Goal: Information Seeking & Learning: Learn about a topic

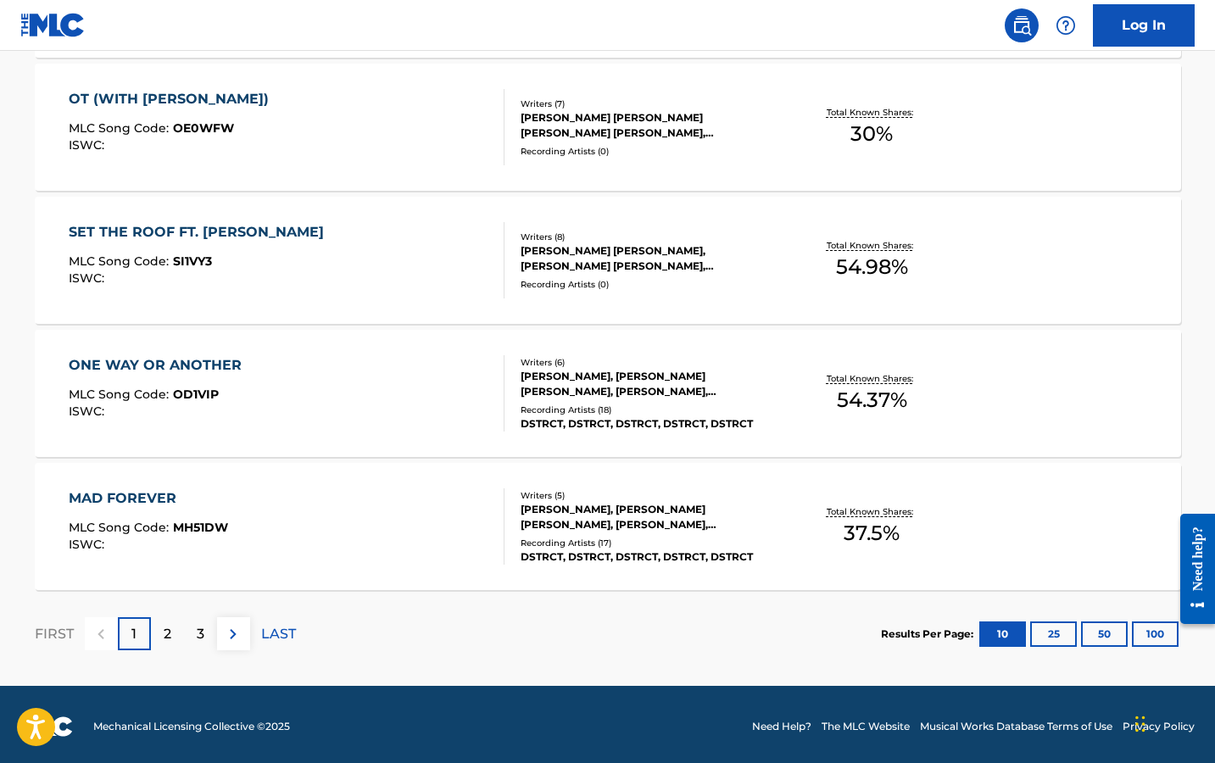
scroll to position [1313, 0]
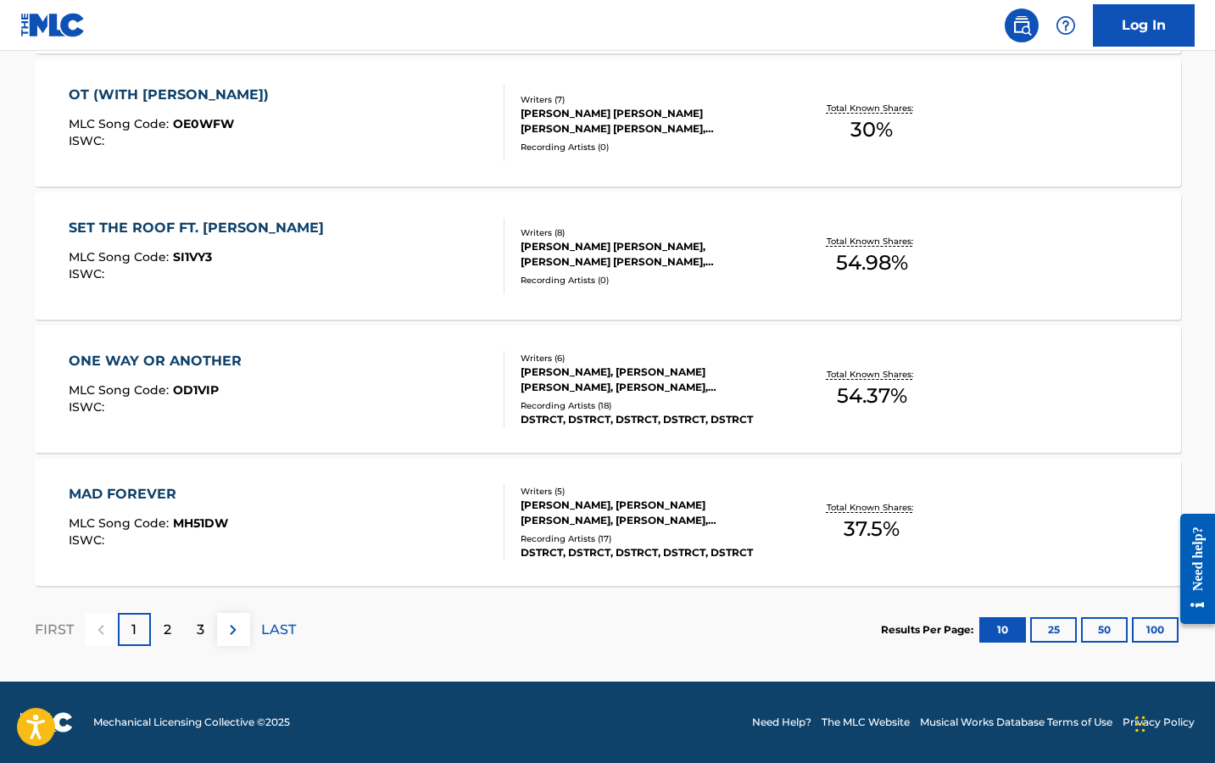
click at [1154, 619] on button "100" at bounding box center [1155, 629] width 47 height 25
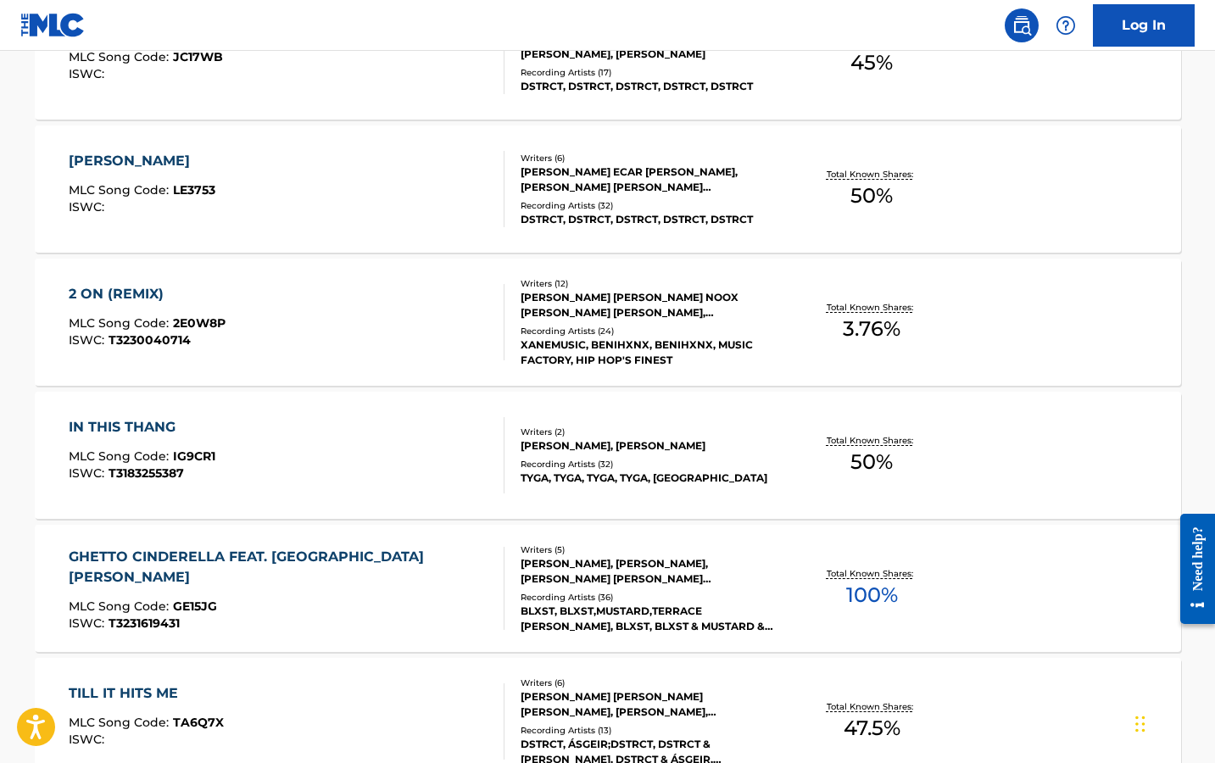
scroll to position [2536, 0]
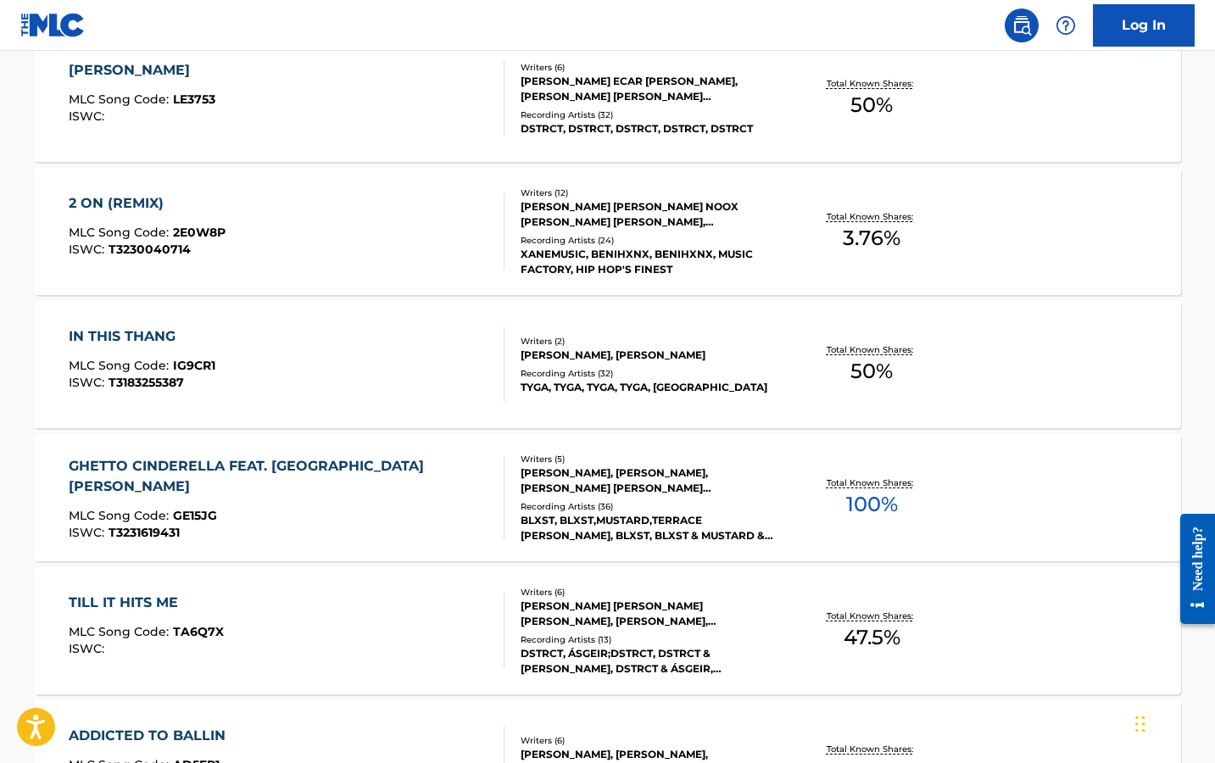
click at [358, 511] on div "MLC Song Code : GE15JG" at bounding box center [280, 518] width 422 height 17
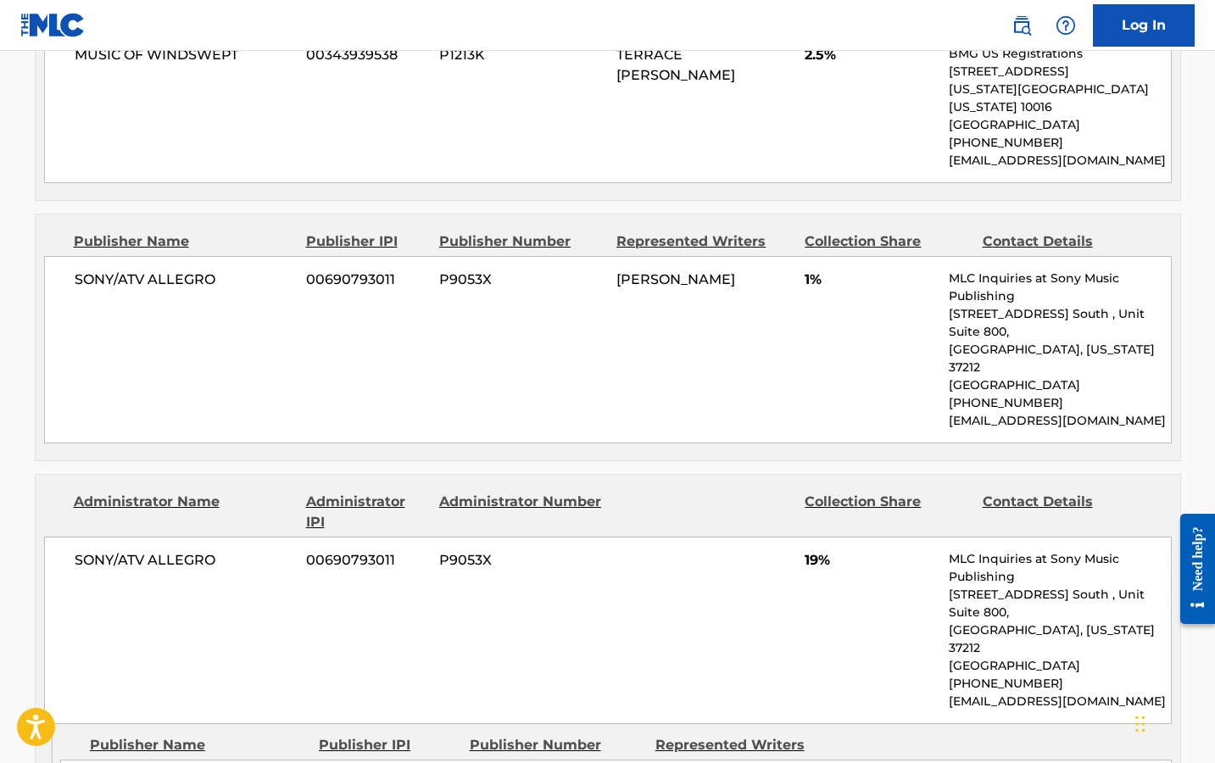
scroll to position [2305, 0]
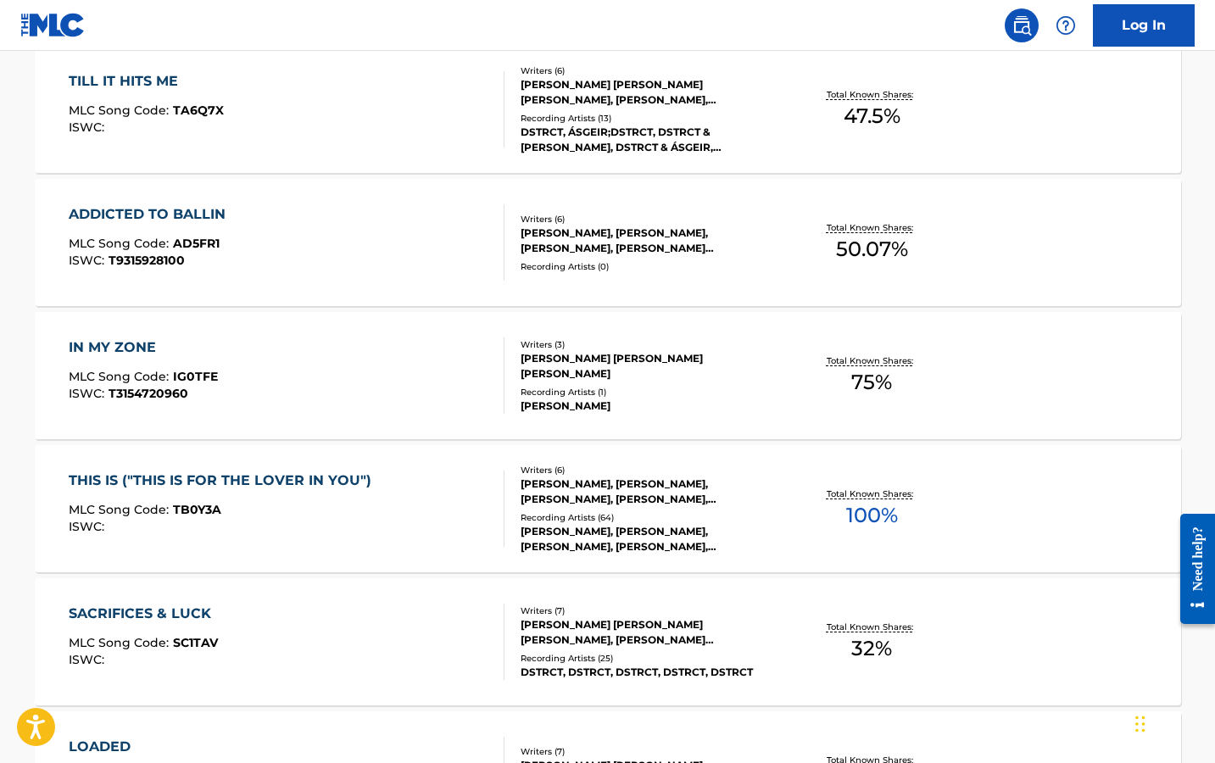
scroll to position [3058, 0]
click at [342, 526] on div "ISWC :" at bounding box center [224, 526] width 311 height 13
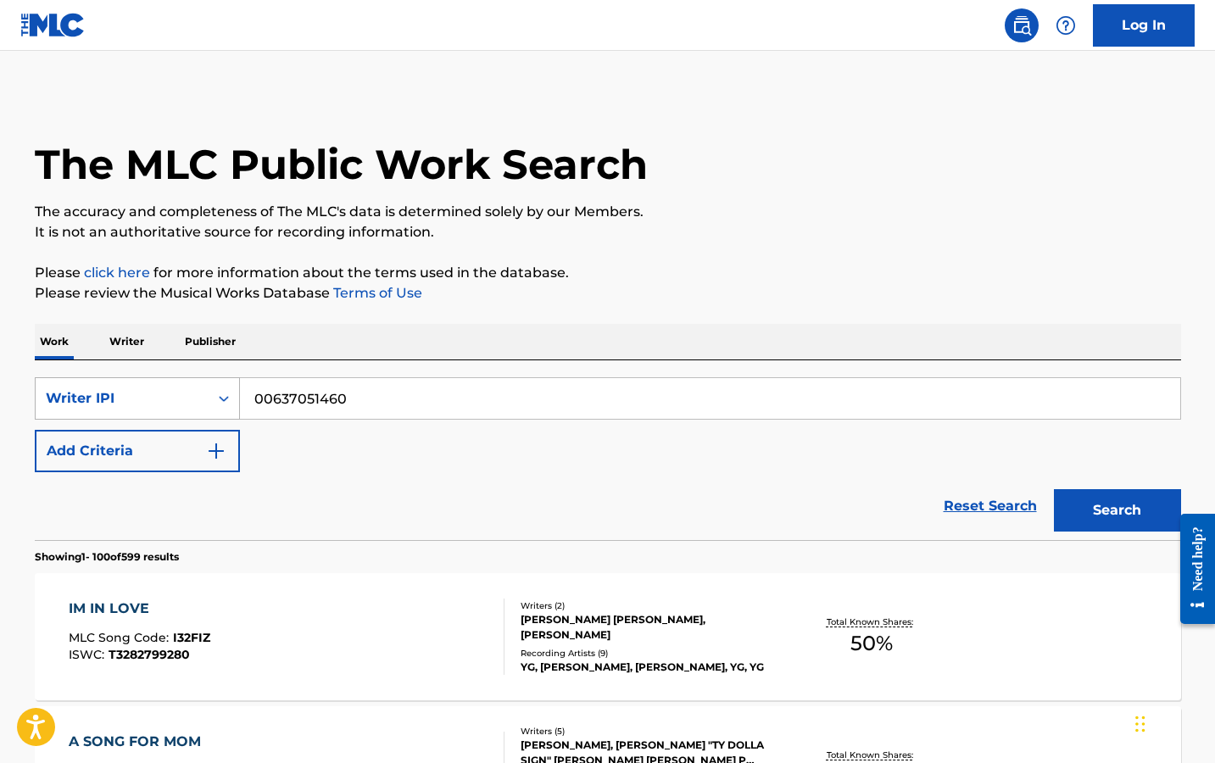
drag, startPoint x: 387, startPoint y: 396, endPoint x: 207, endPoint y: 388, distance: 180.0
click at [207, 388] on div "SearchWithCriteria27d08ede-a850-44df-88be-8eea1364533b Writer IPI 00637051460" at bounding box center [608, 398] width 1147 height 42
paste input "866347204"
type input "00866347204"
click at [211, 451] on img "Search Form" at bounding box center [216, 451] width 20 height 20
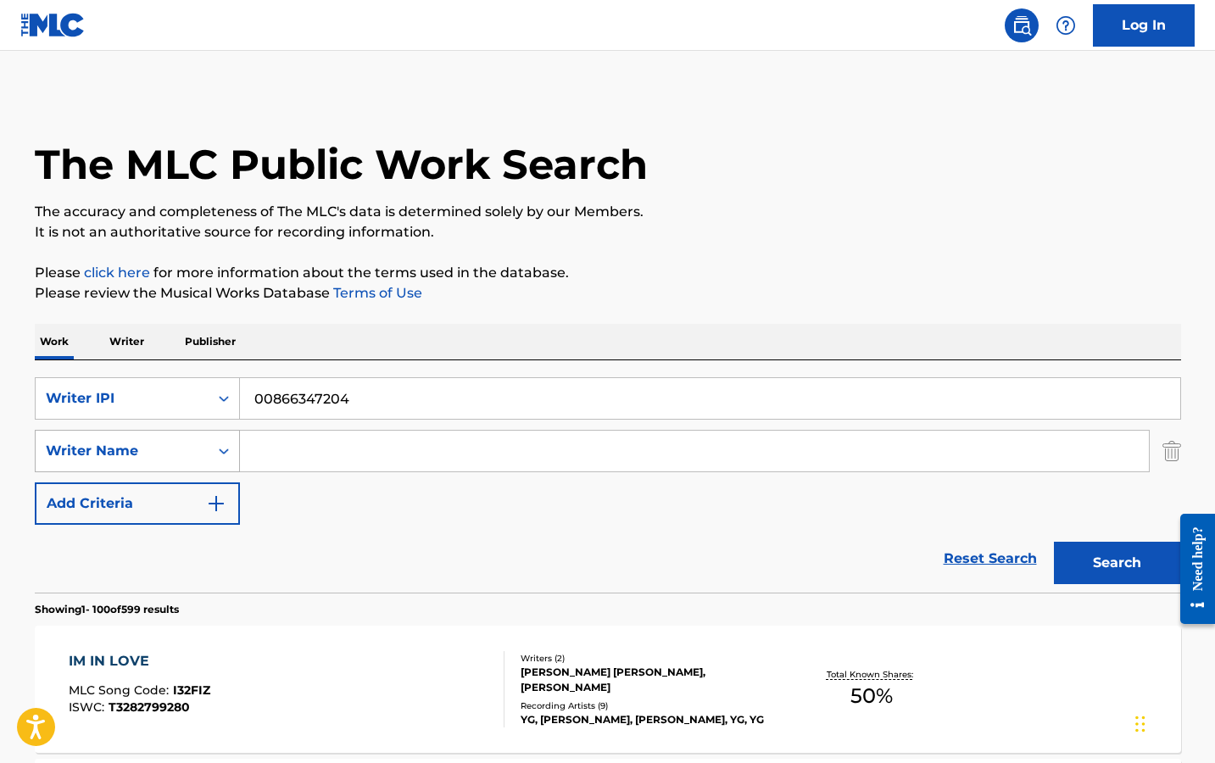
click at [206, 451] on div "Writer Name" at bounding box center [122, 451] width 173 height 32
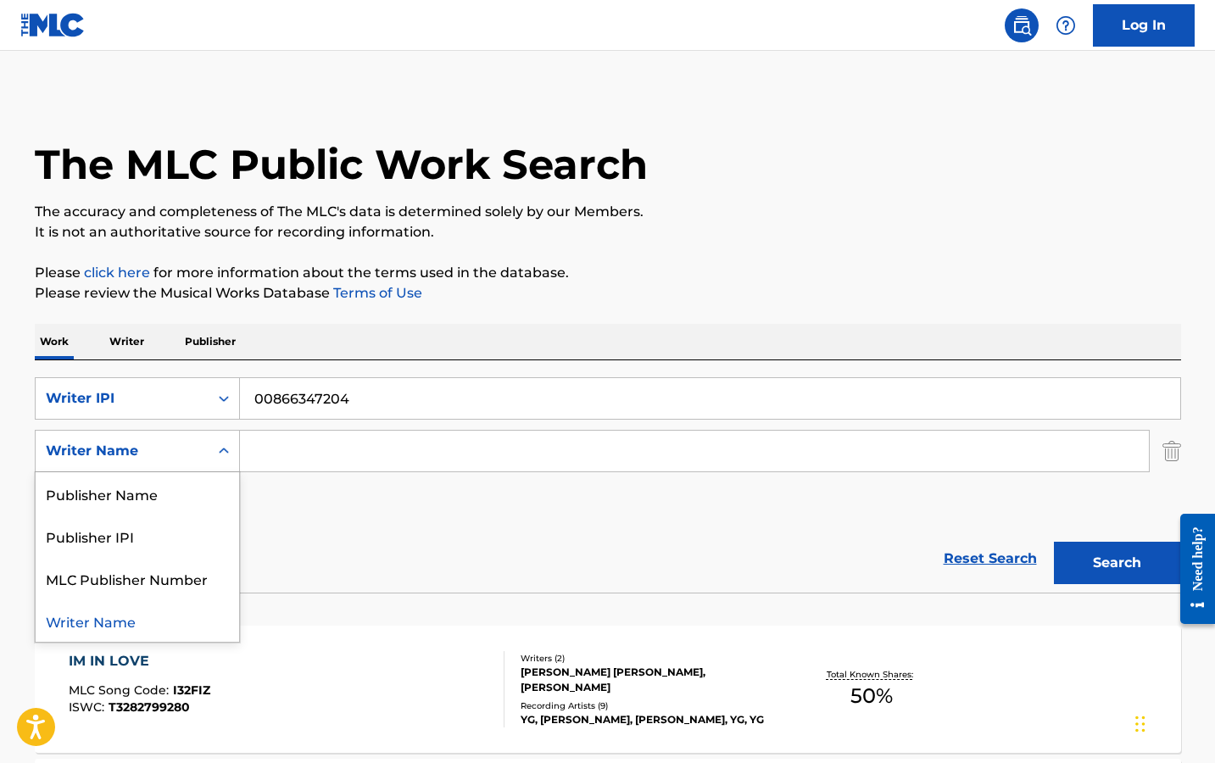
click at [302, 517] on div "SearchWithCriteria27d08ede-a850-44df-88be-8eea1364533b Writer IPI 00866347204 S…" at bounding box center [608, 451] width 1147 height 148
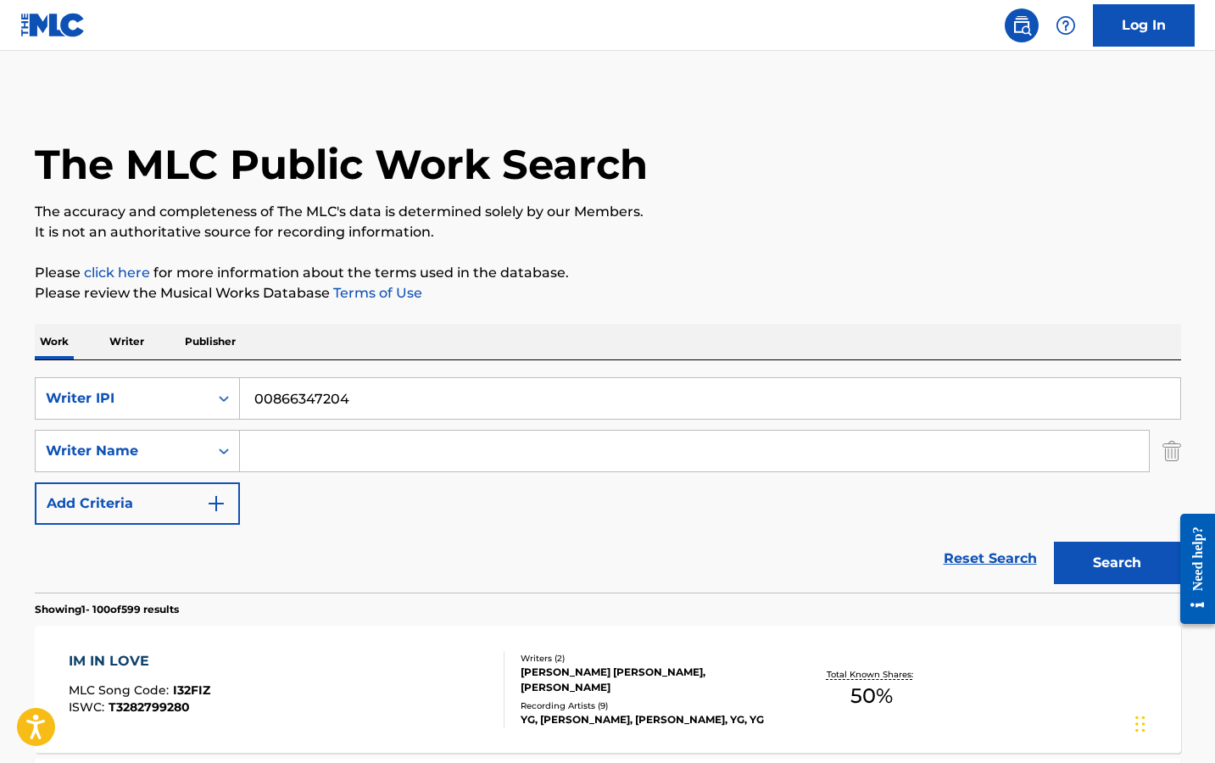
click at [1124, 565] on button "Search" at bounding box center [1117, 563] width 127 height 42
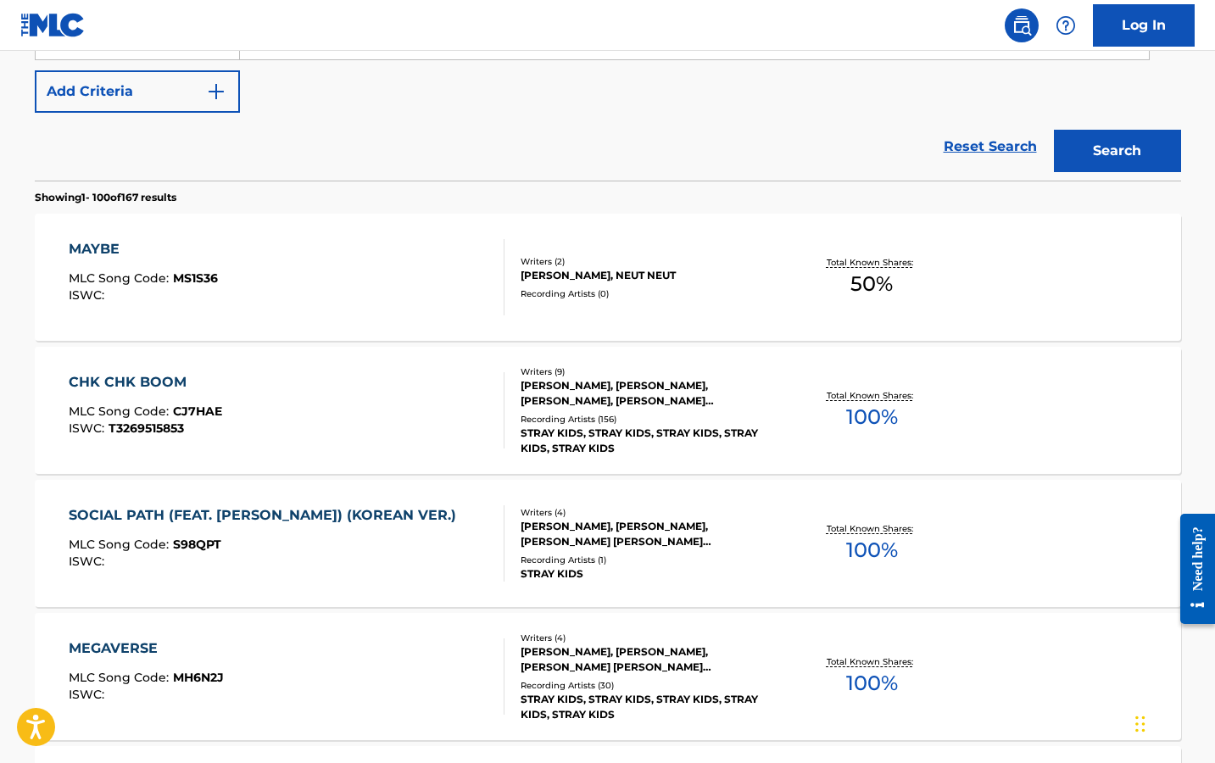
scroll to position [421, 0]
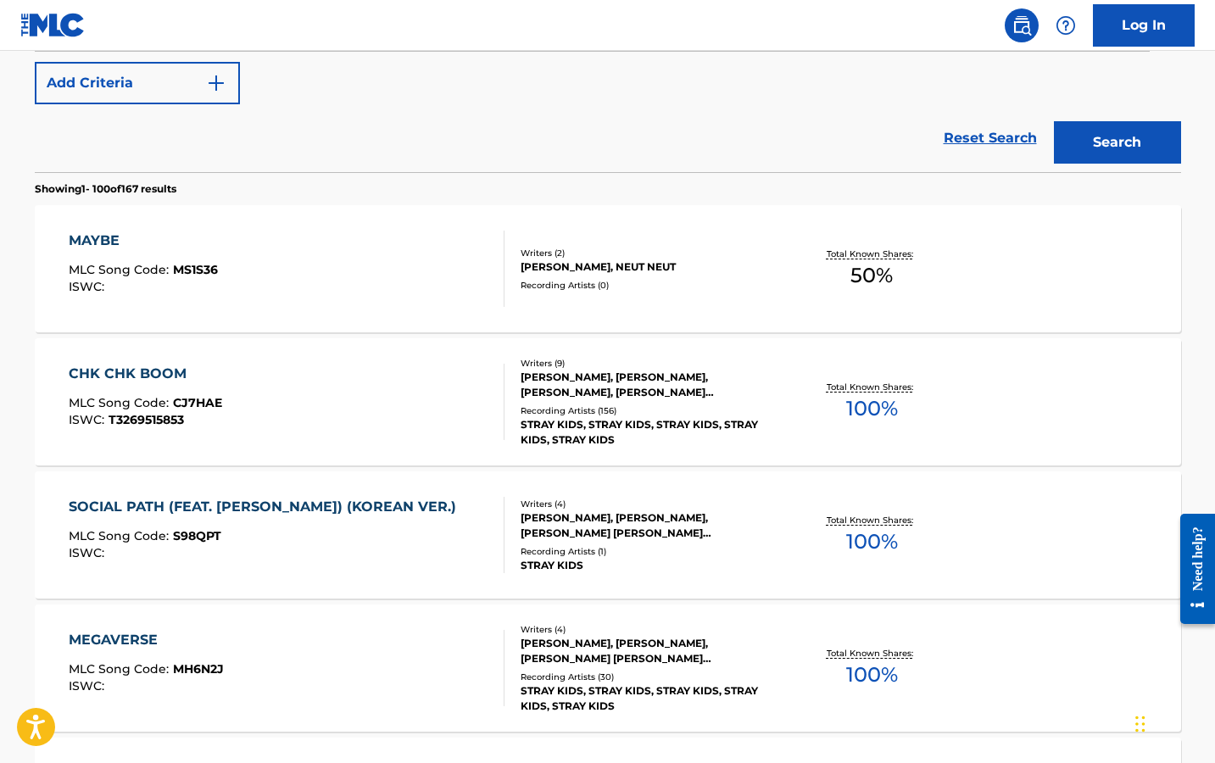
click at [108, 366] on div "CHK CHK BOOM" at bounding box center [146, 374] width 154 height 20
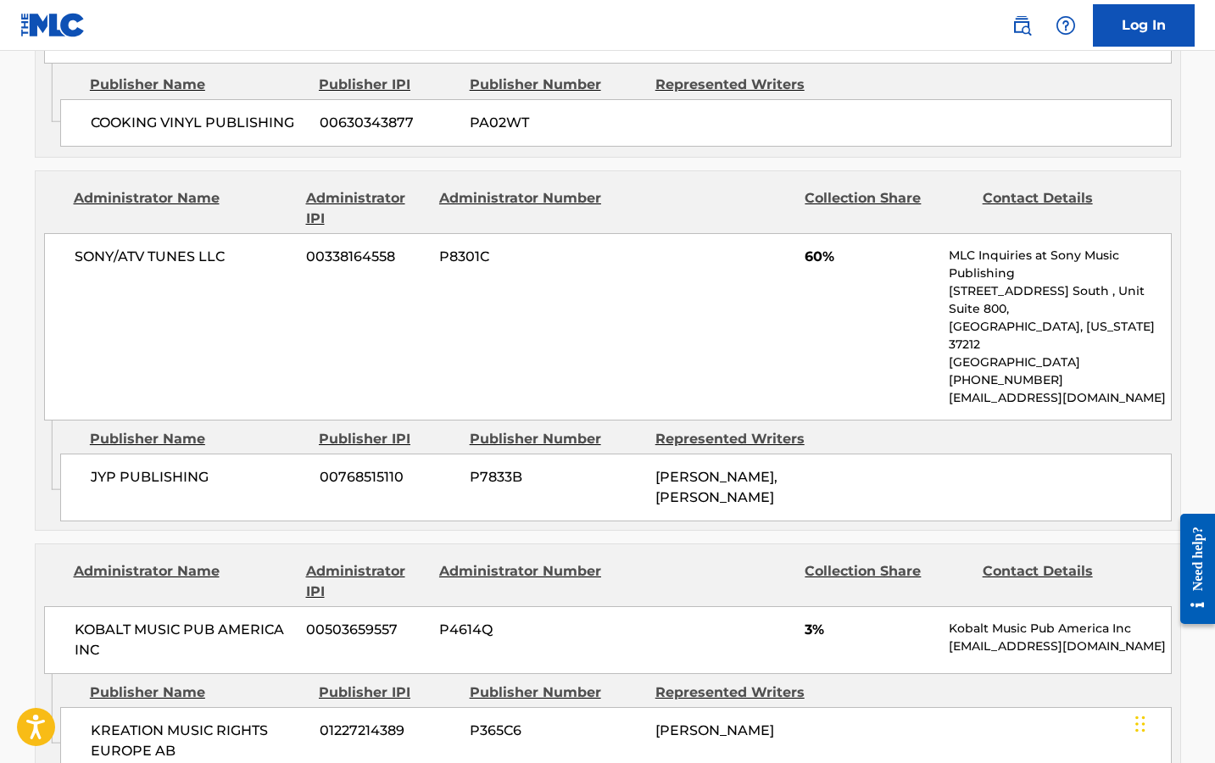
scroll to position [2002, 0]
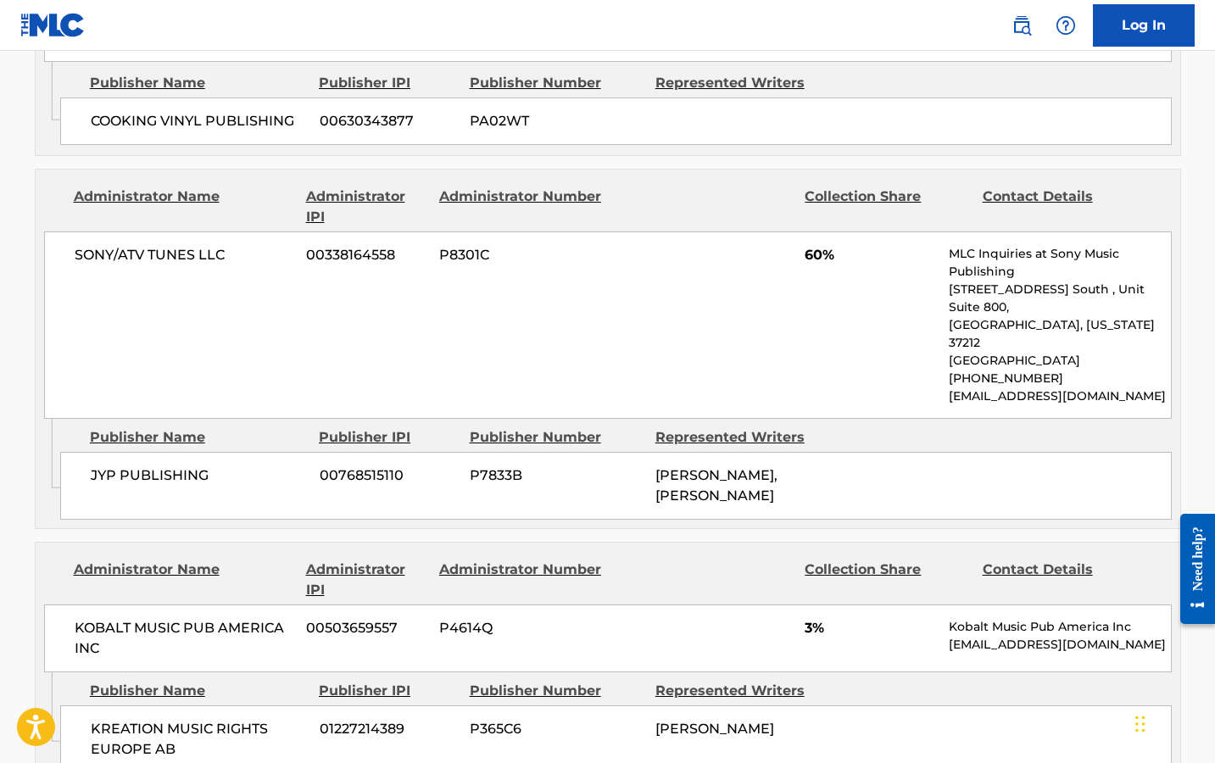
scroll to position [517, 0]
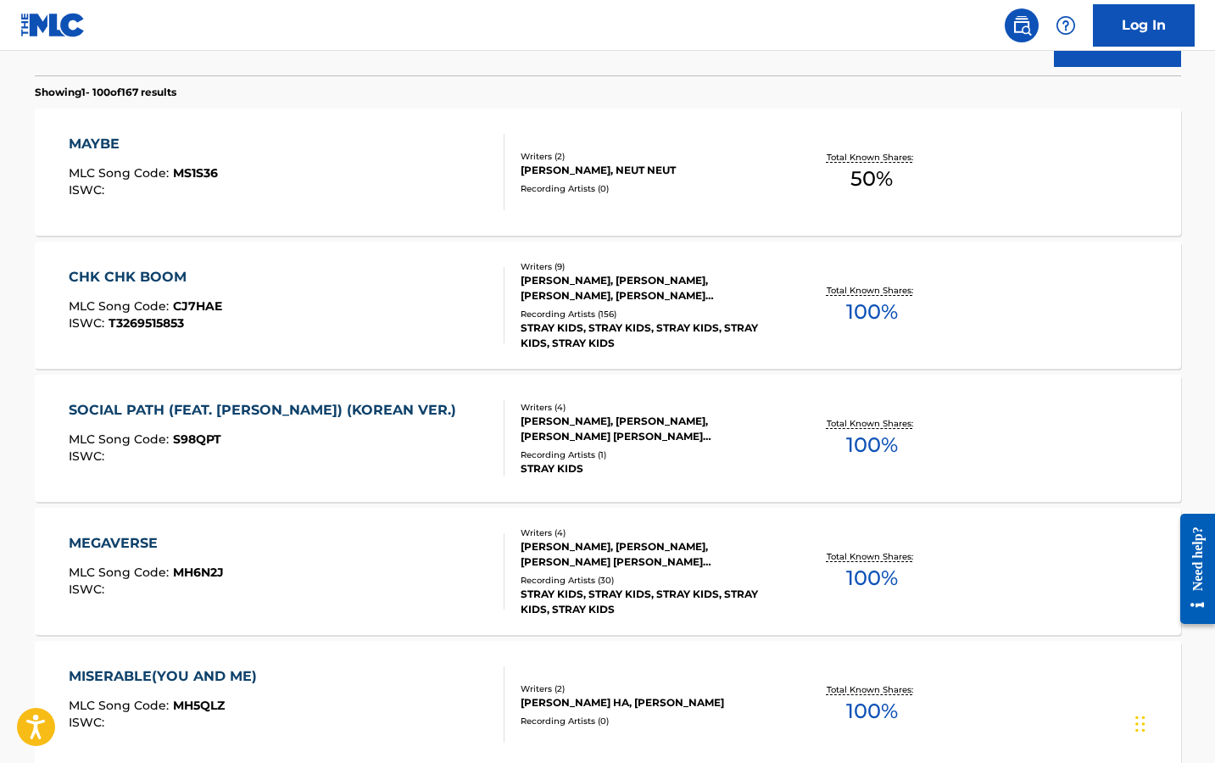
click at [291, 411] on div "SOCIAL PATH (FEAT. [PERSON_NAME]) (KOREAN VER.)" at bounding box center [267, 410] width 396 height 20
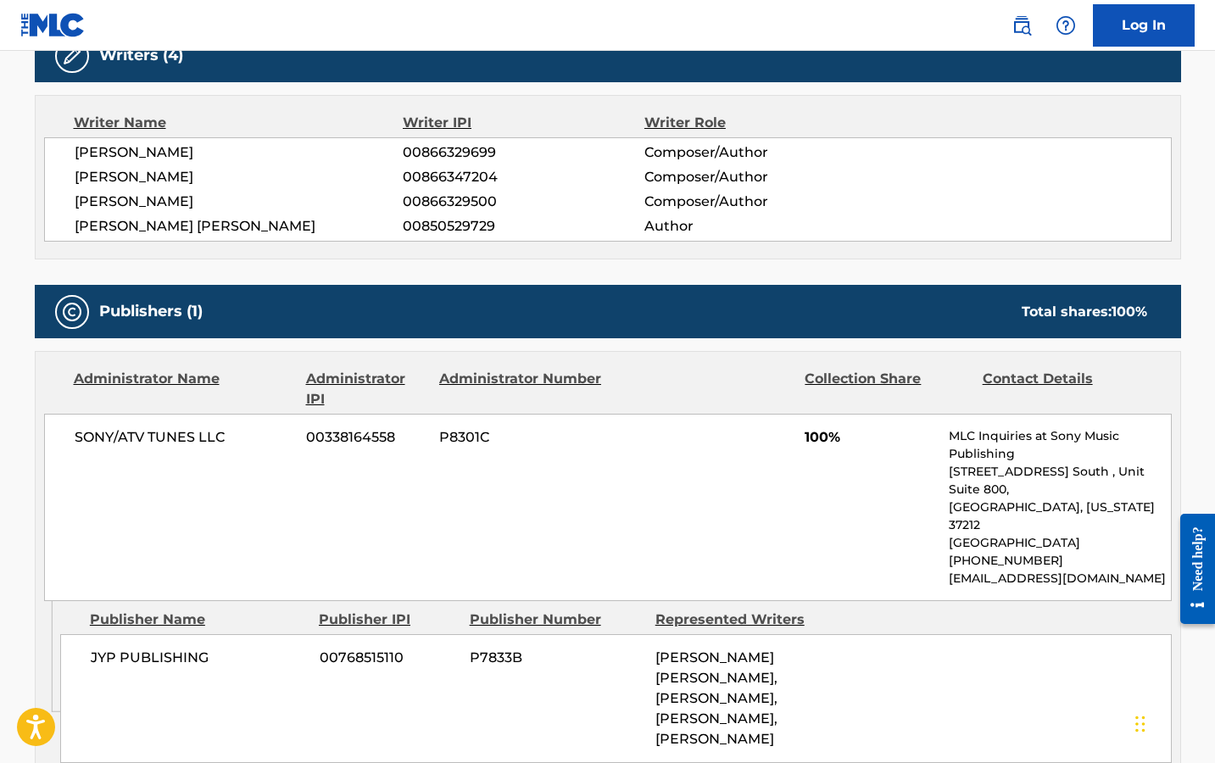
scroll to position [640, 0]
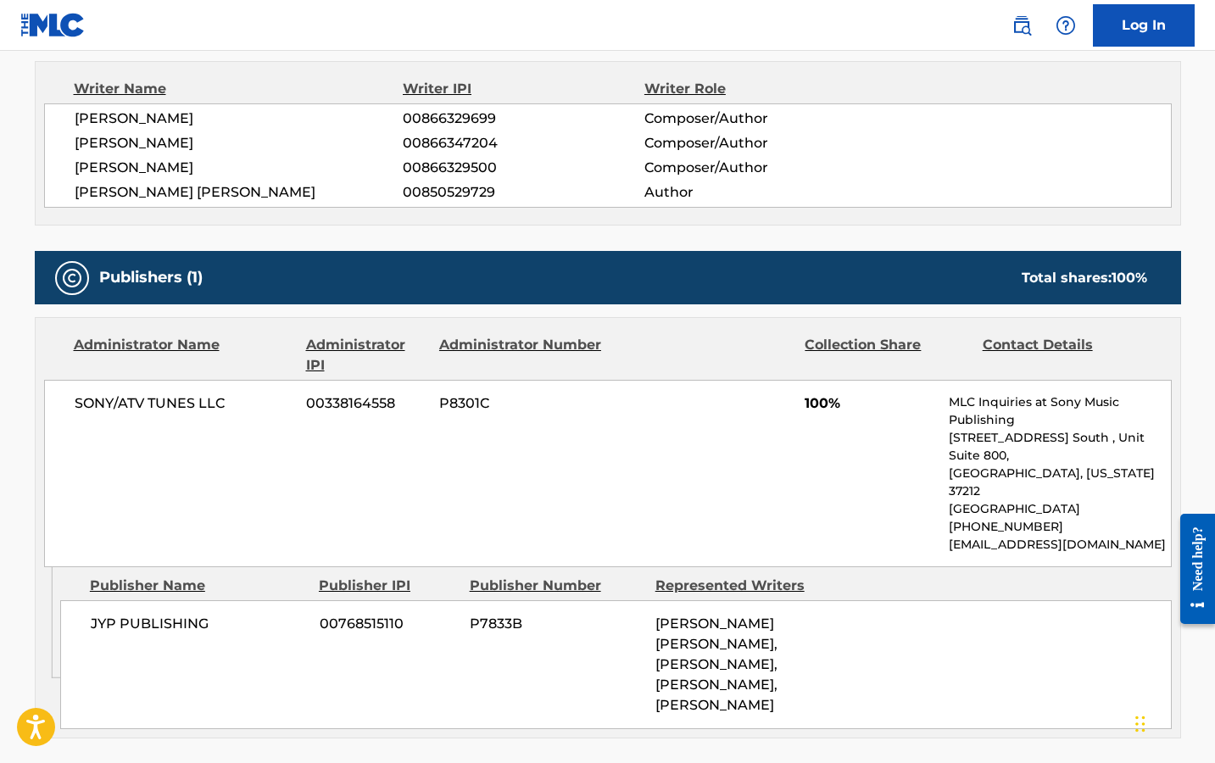
scroll to position [614, 0]
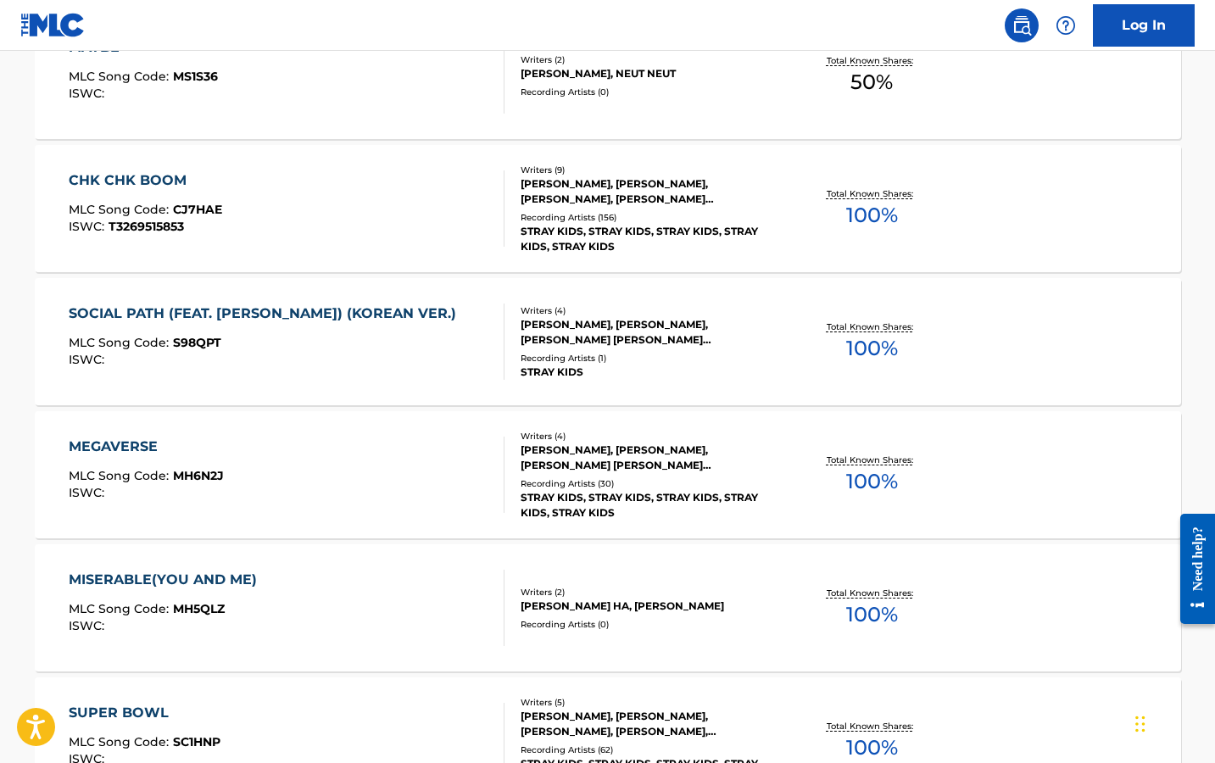
click at [142, 444] on div "MEGAVERSE" at bounding box center [146, 447] width 155 height 20
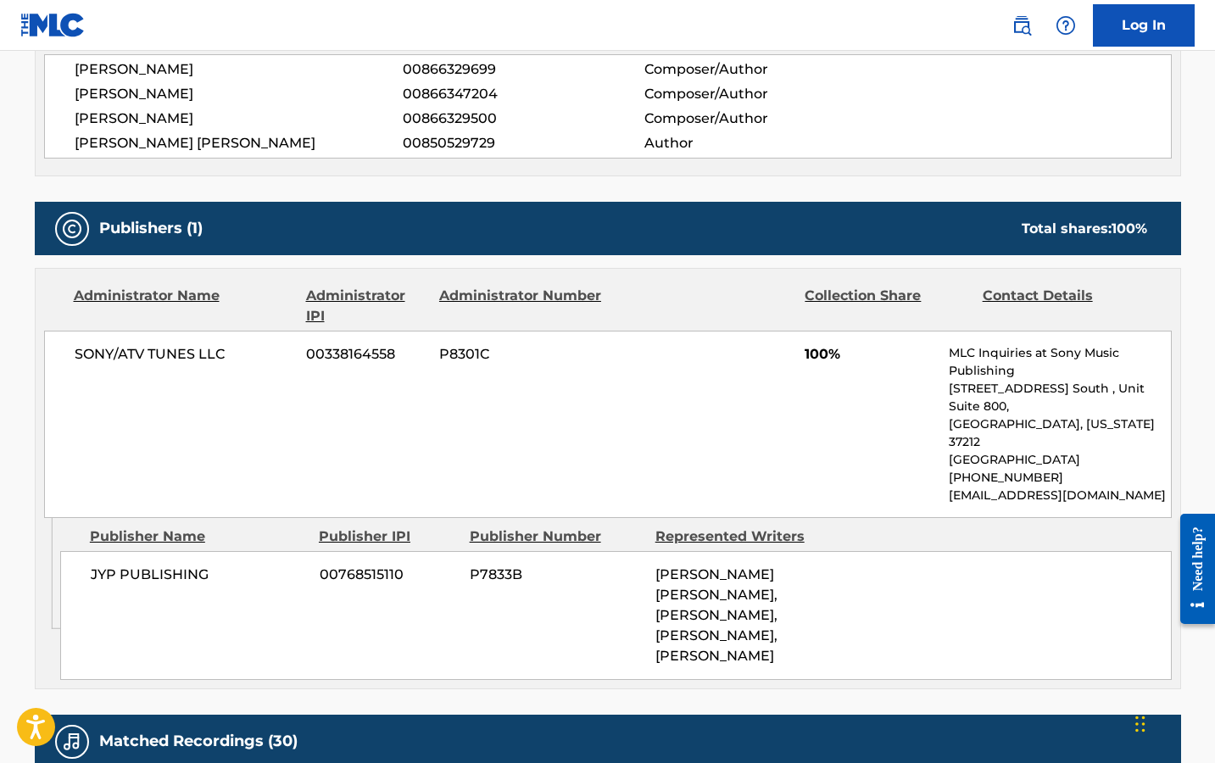
scroll to position [655, 0]
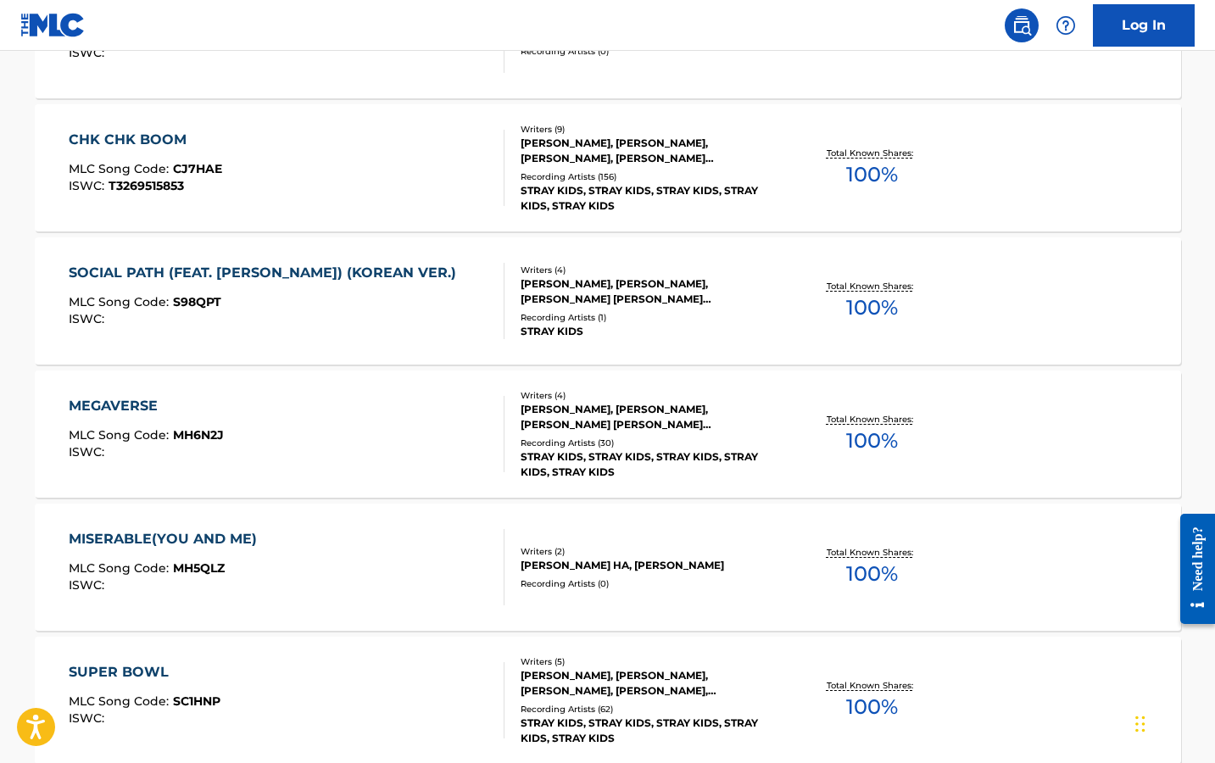
scroll to position [711, 0]
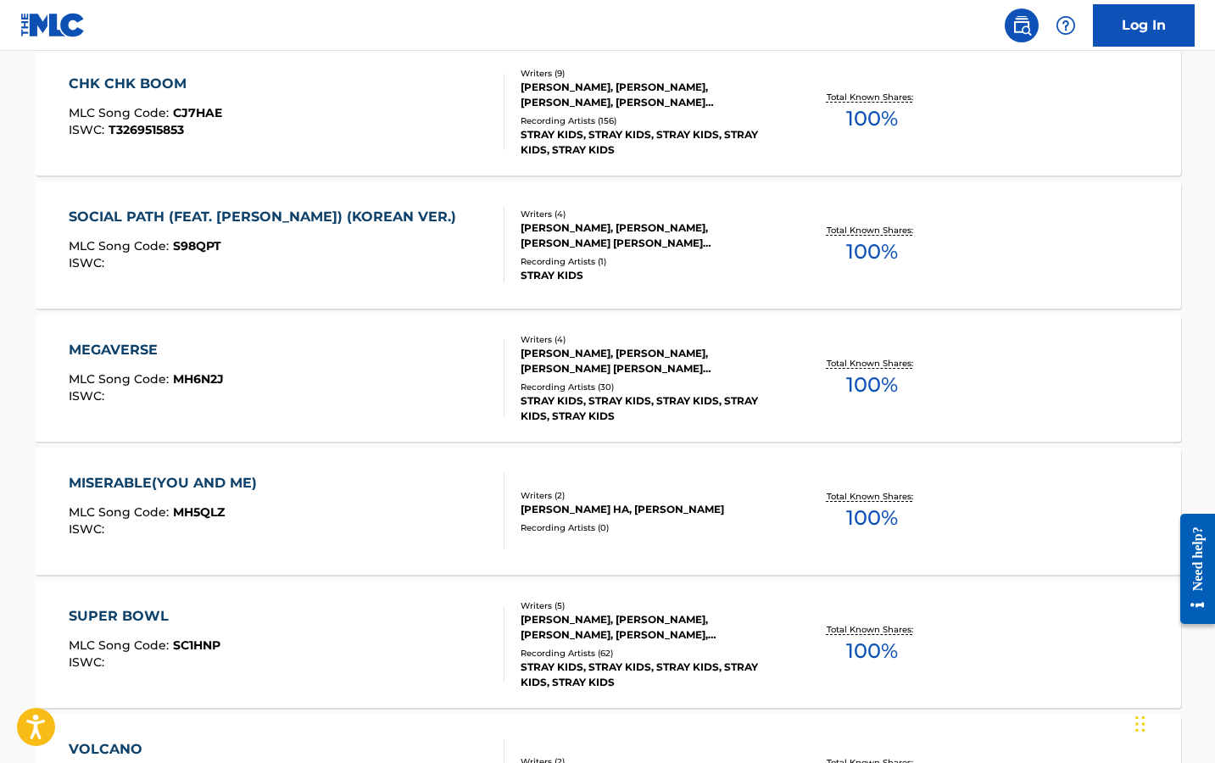
click at [178, 487] on div "MISERABLE(YOU AND ME)" at bounding box center [167, 483] width 197 height 20
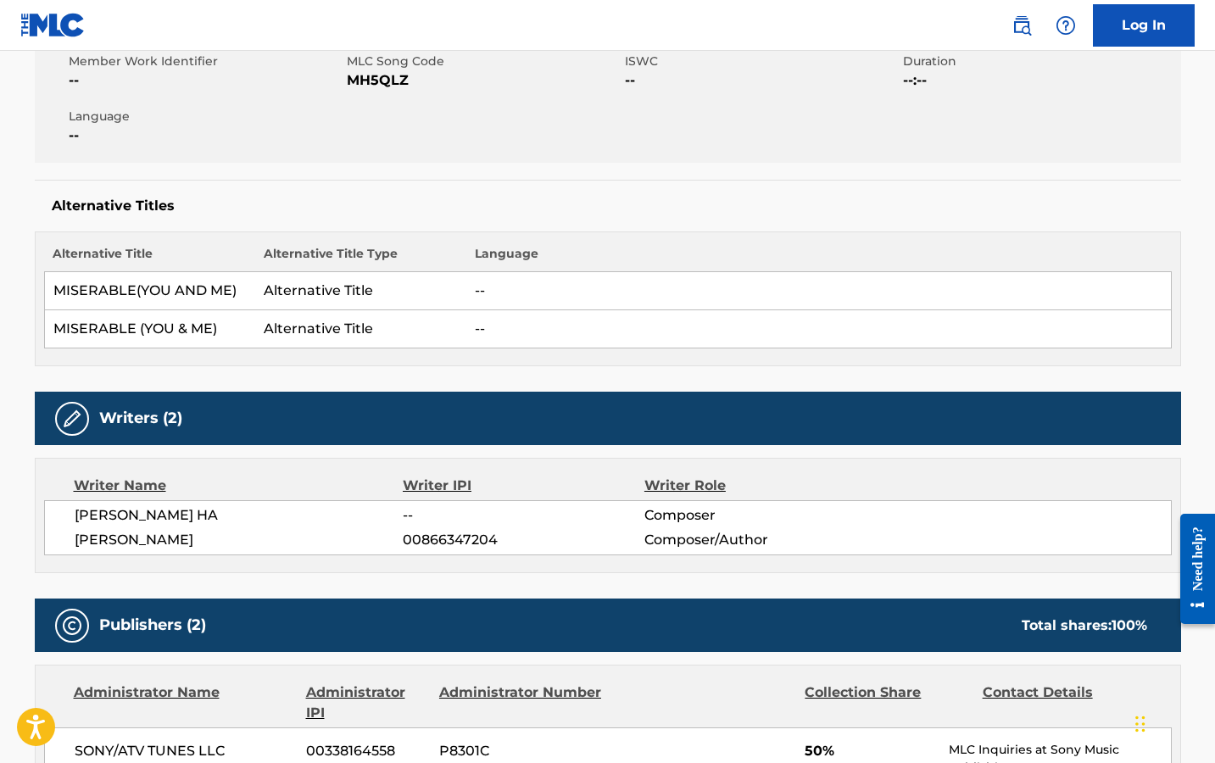
scroll to position [629, 0]
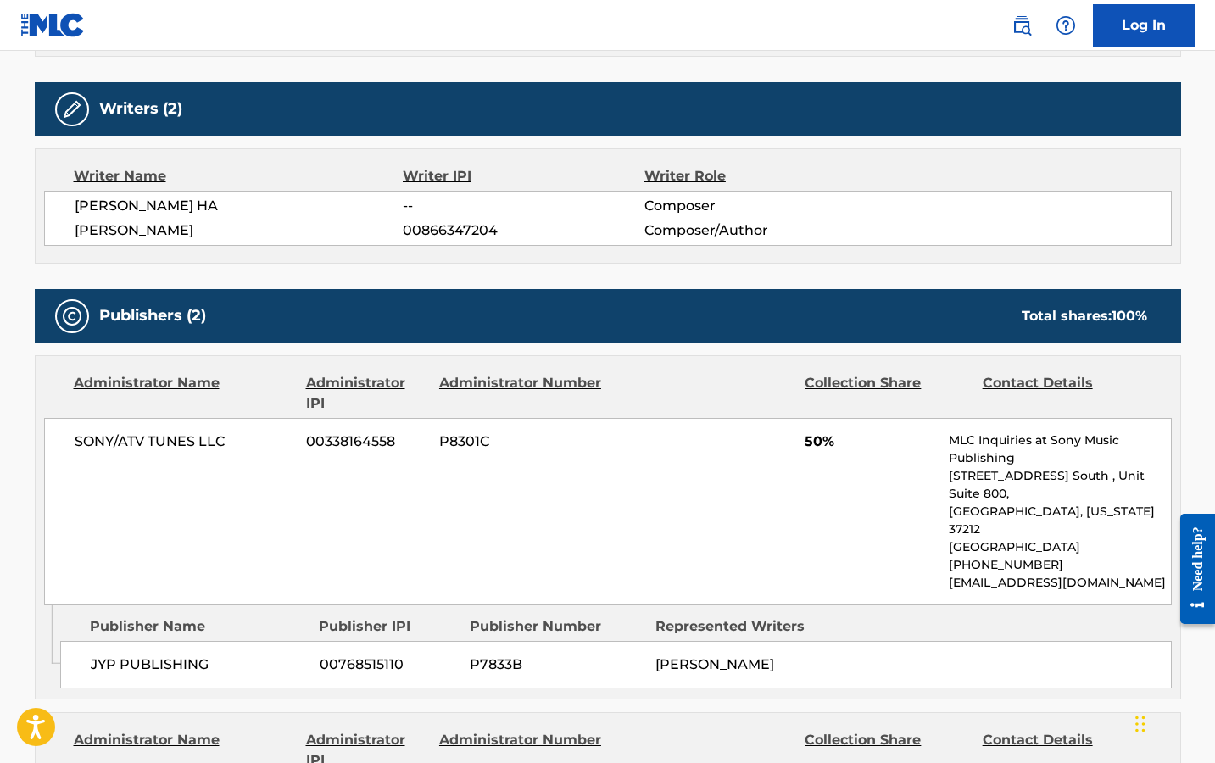
scroll to position [807, 0]
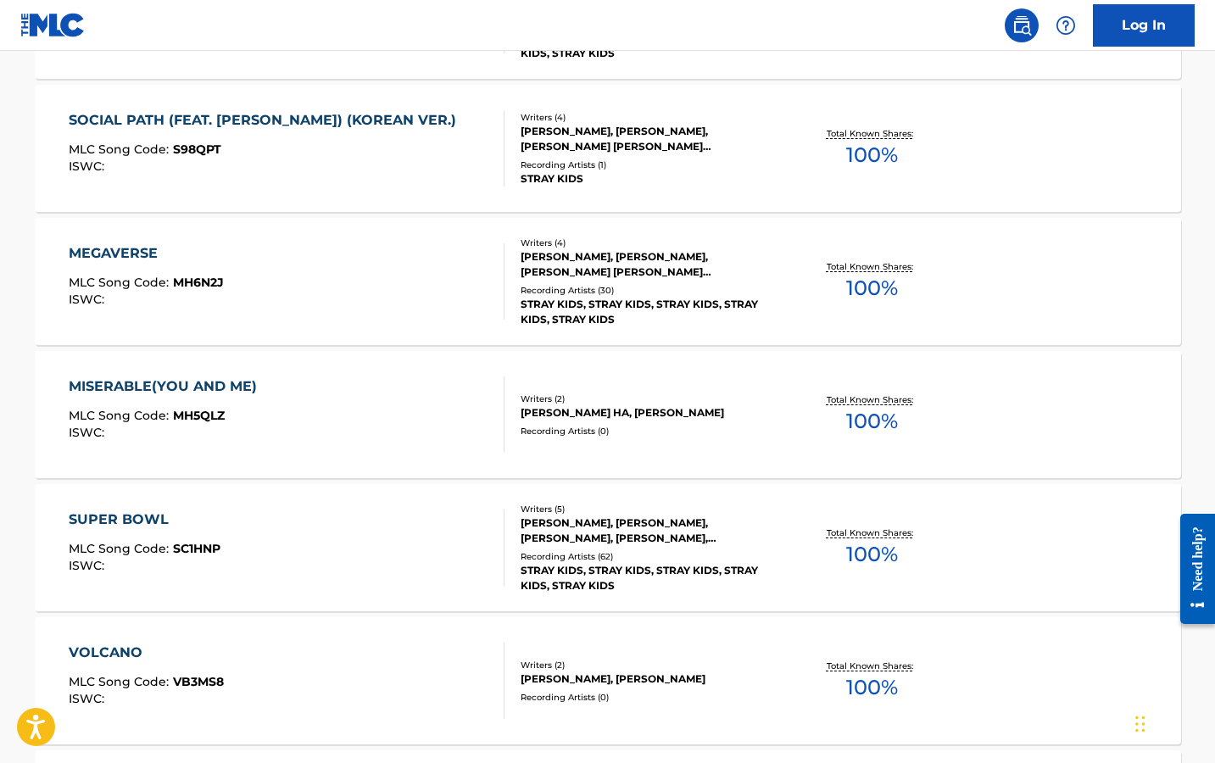
click at [120, 516] on div "SUPER BOWL" at bounding box center [145, 520] width 152 height 20
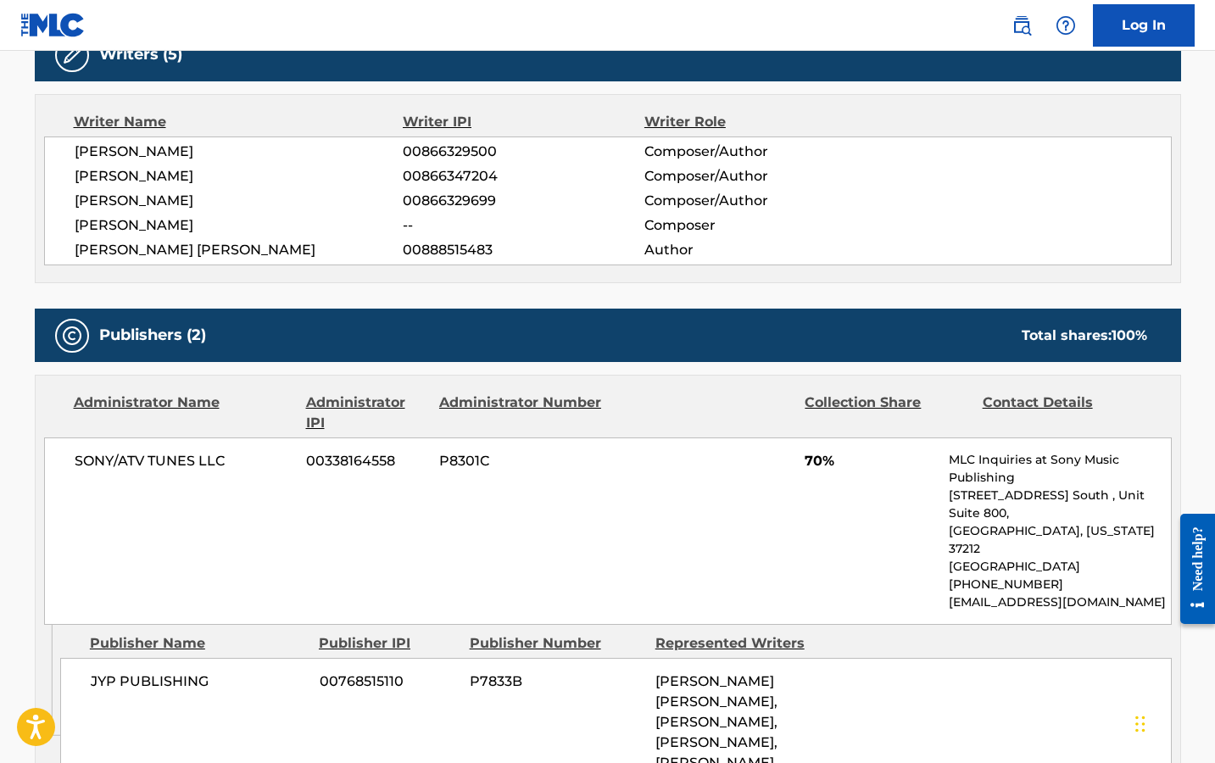
scroll to position [574, 0]
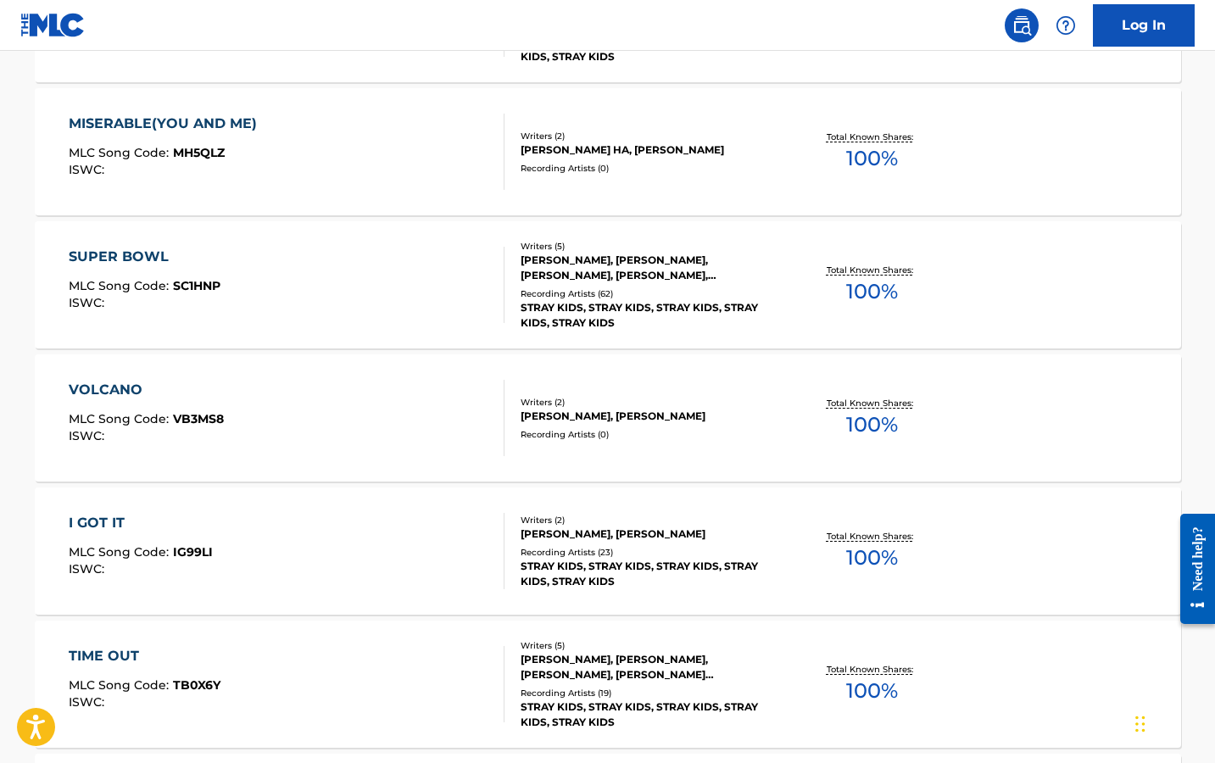
scroll to position [1080, 0]
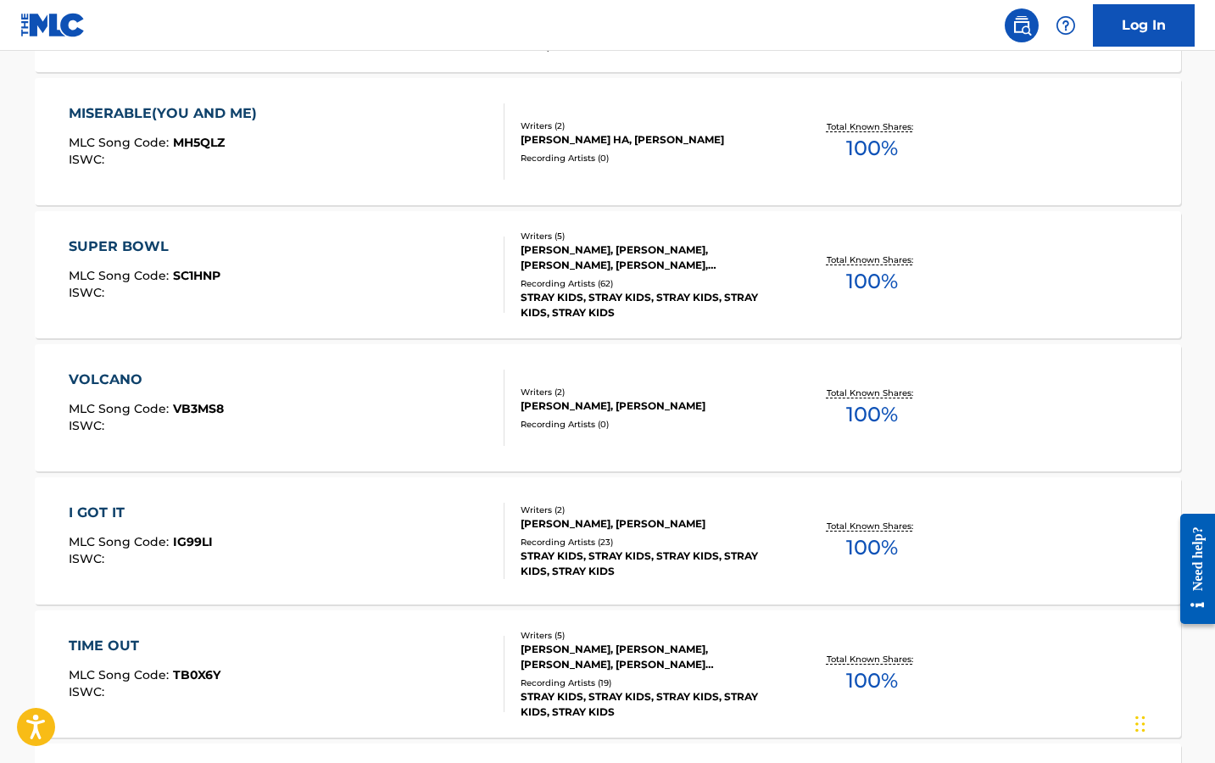
click at [101, 368] on div "VOLCANO MLC Song Code : VB3MS8 ISWC : Writers ( 2 ) [PERSON_NAME], [PERSON_NAME…" at bounding box center [608, 407] width 1147 height 127
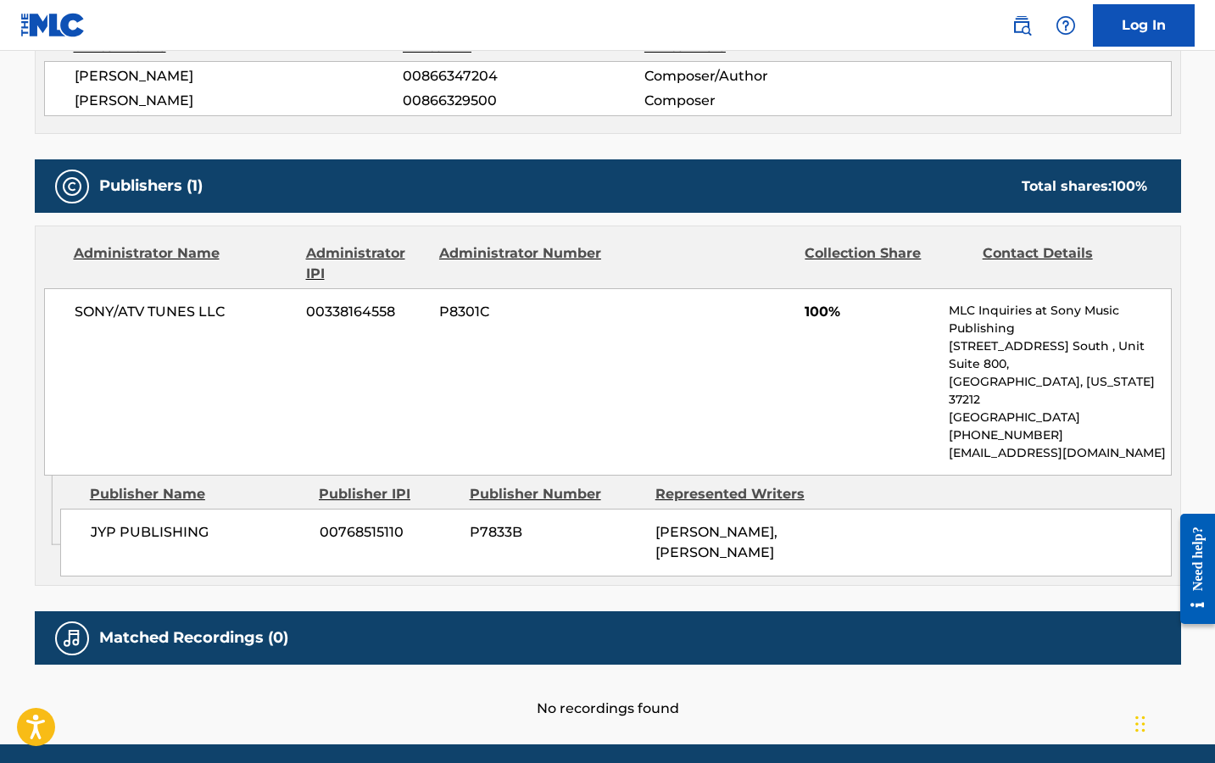
scroll to position [669, 0]
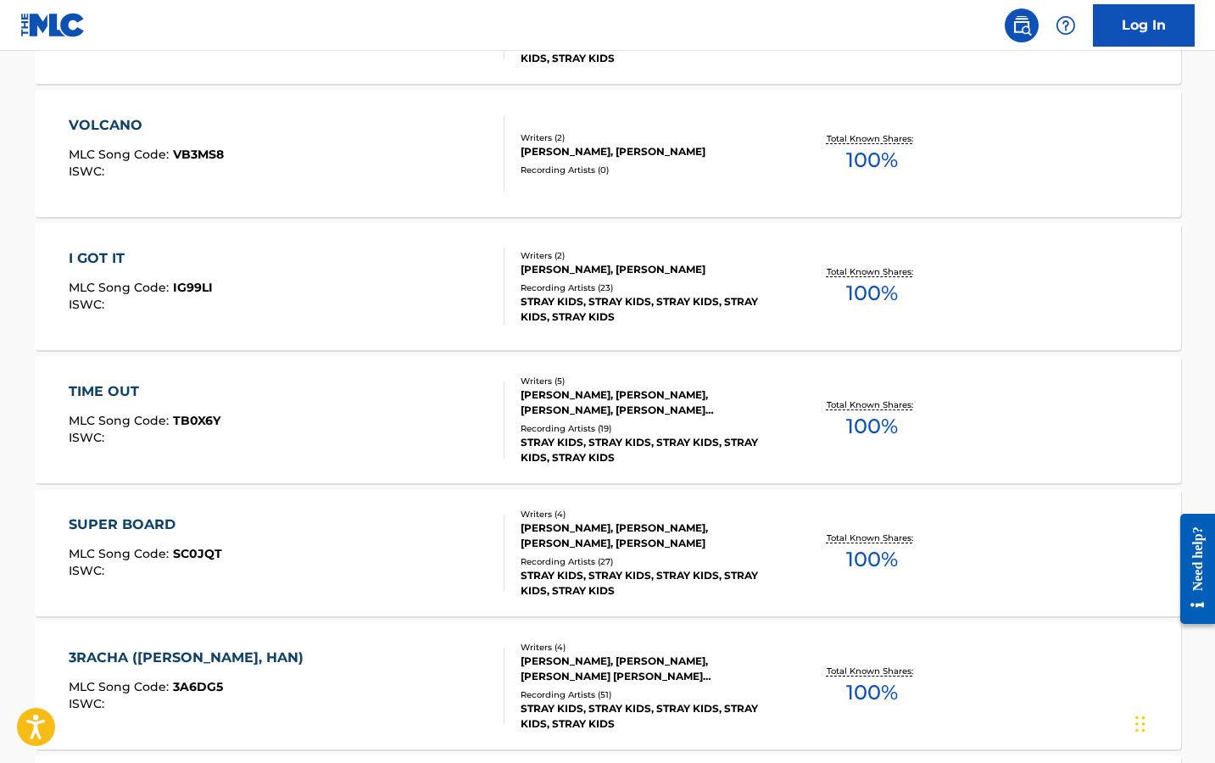
scroll to position [1329, 0]
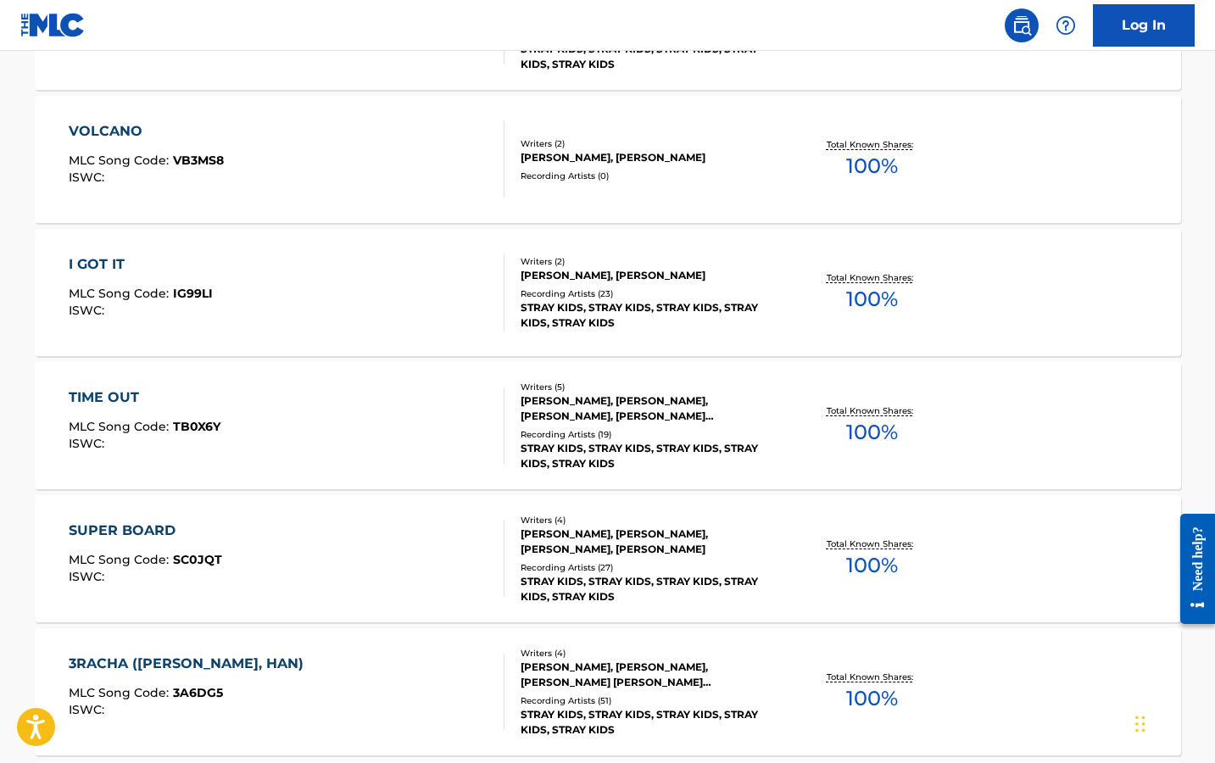
click at [107, 260] on div "I GOT IT" at bounding box center [141, 264] width 144 height 20
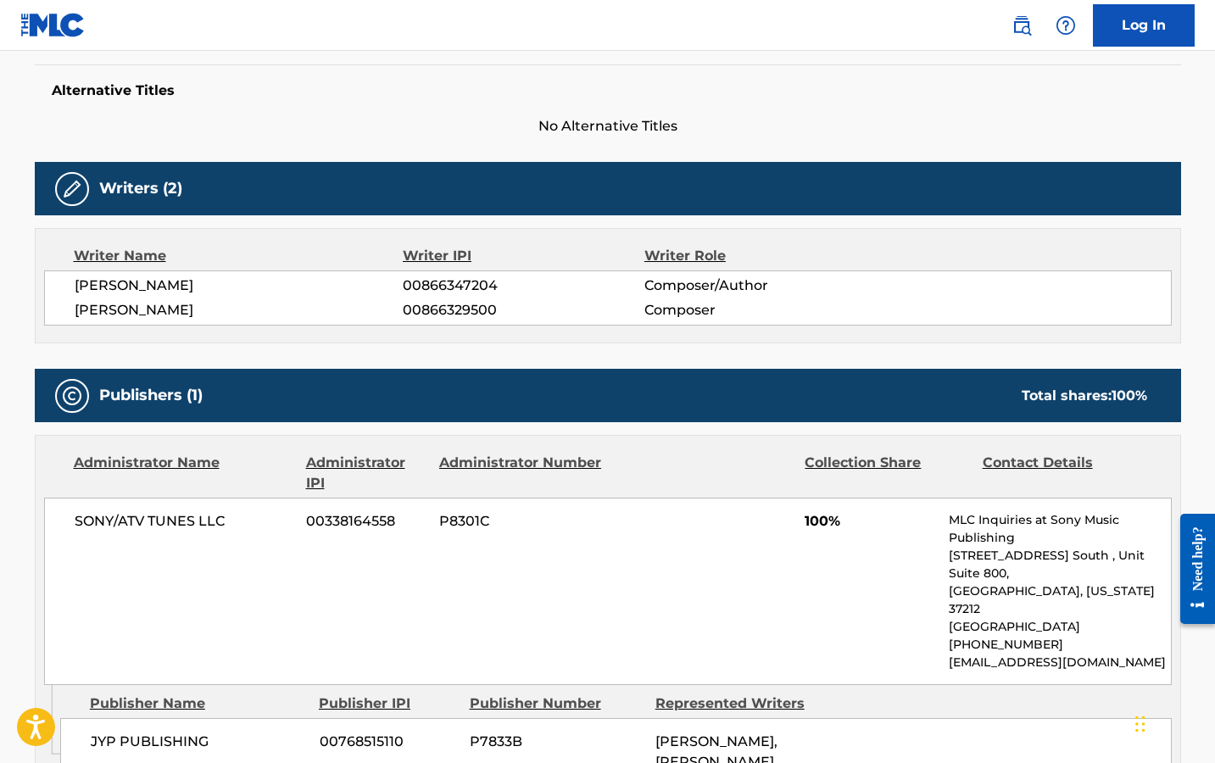
scroll to position [437, 0]
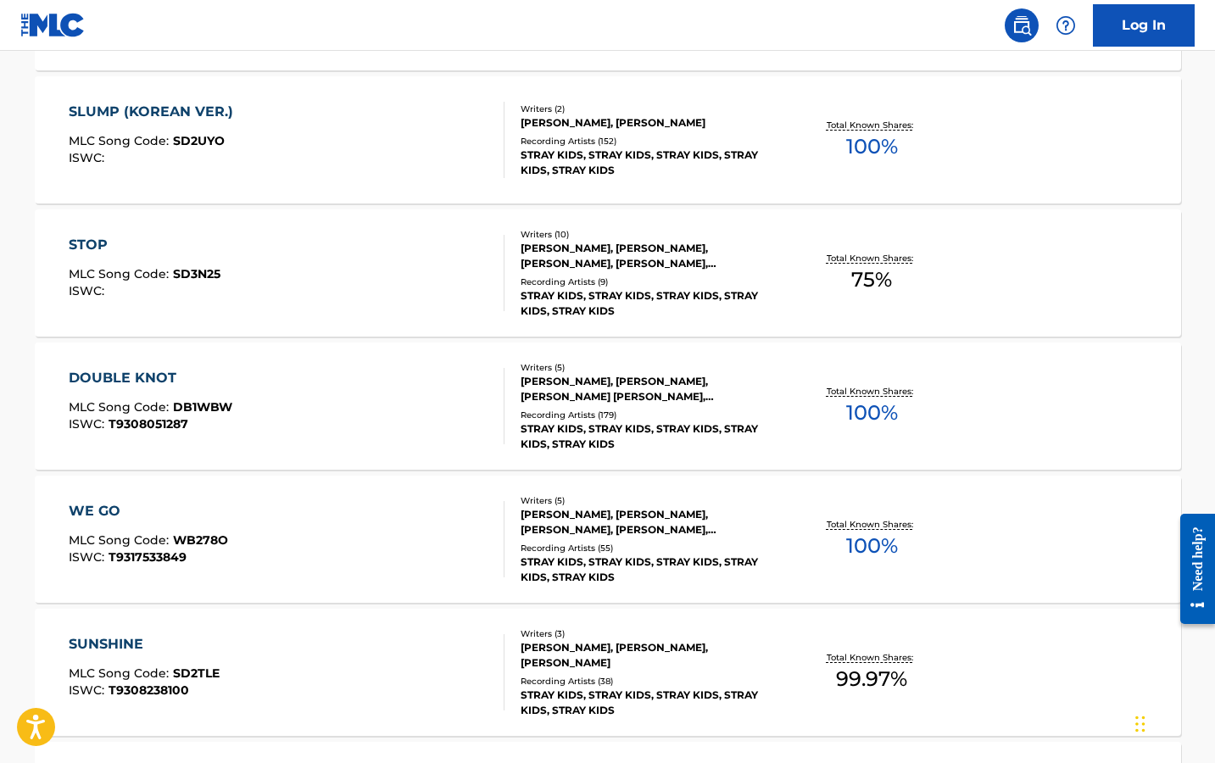
scroll to position [4146, 0]
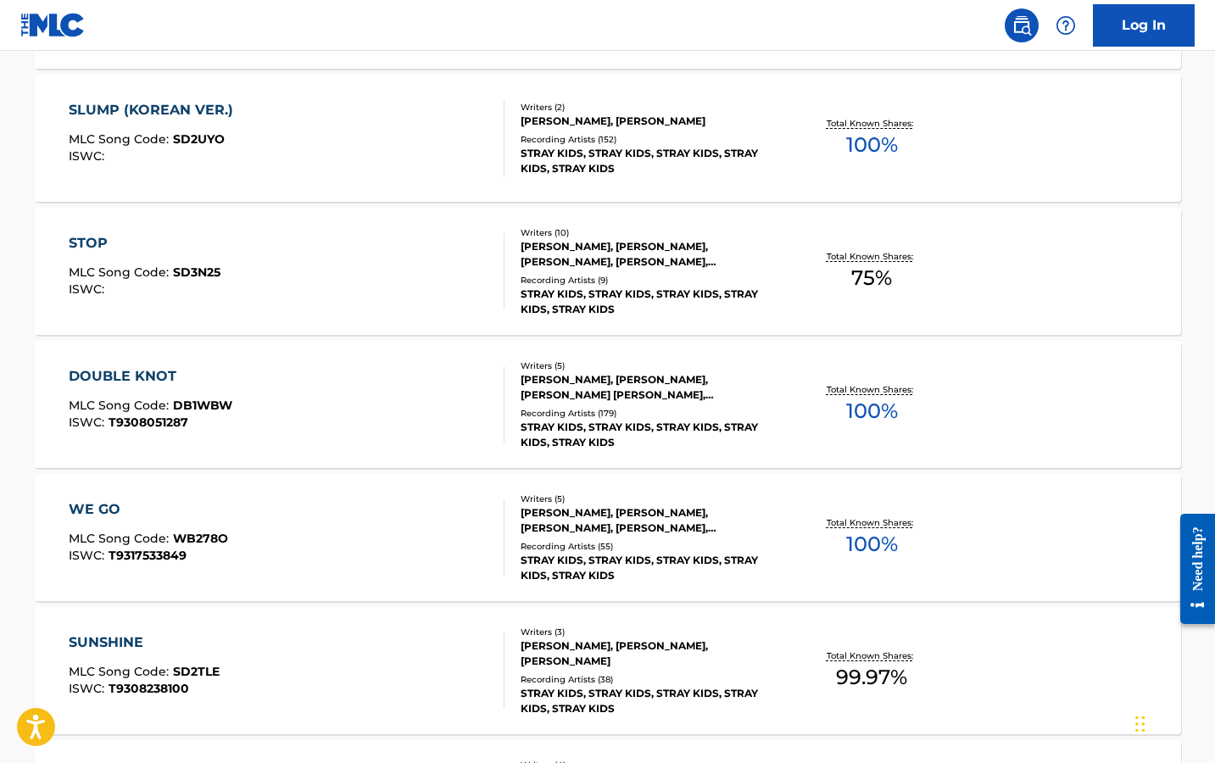
click at [121, 511] on div "WE GO" at bounding box center [148, 510] width 159 height 20
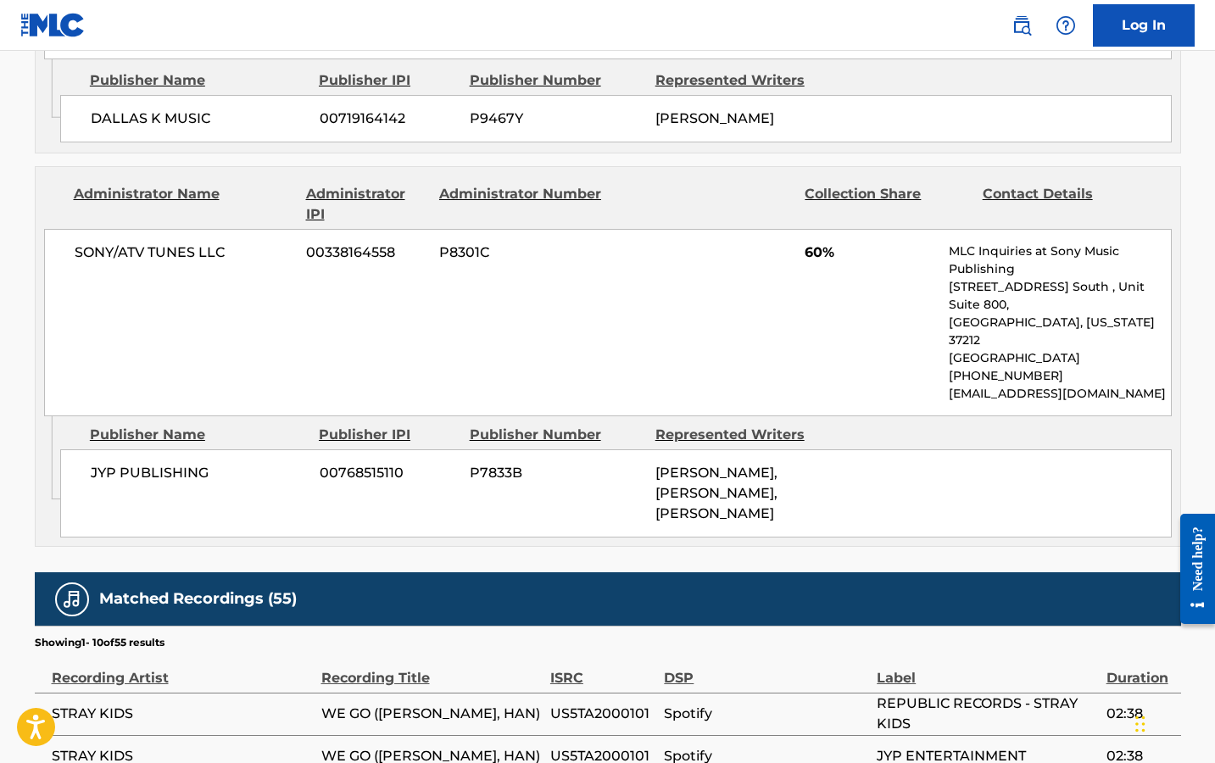
scroll to position [1706, 0]
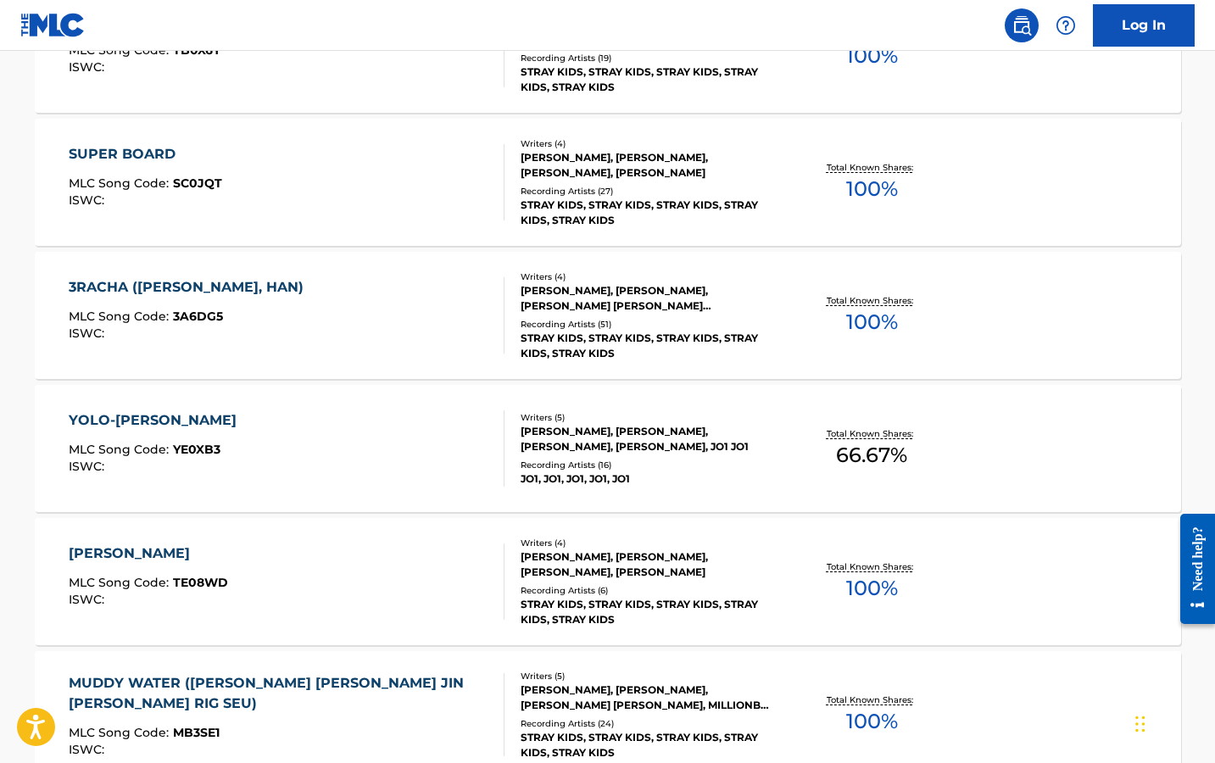
scroll to position [4243, 0]
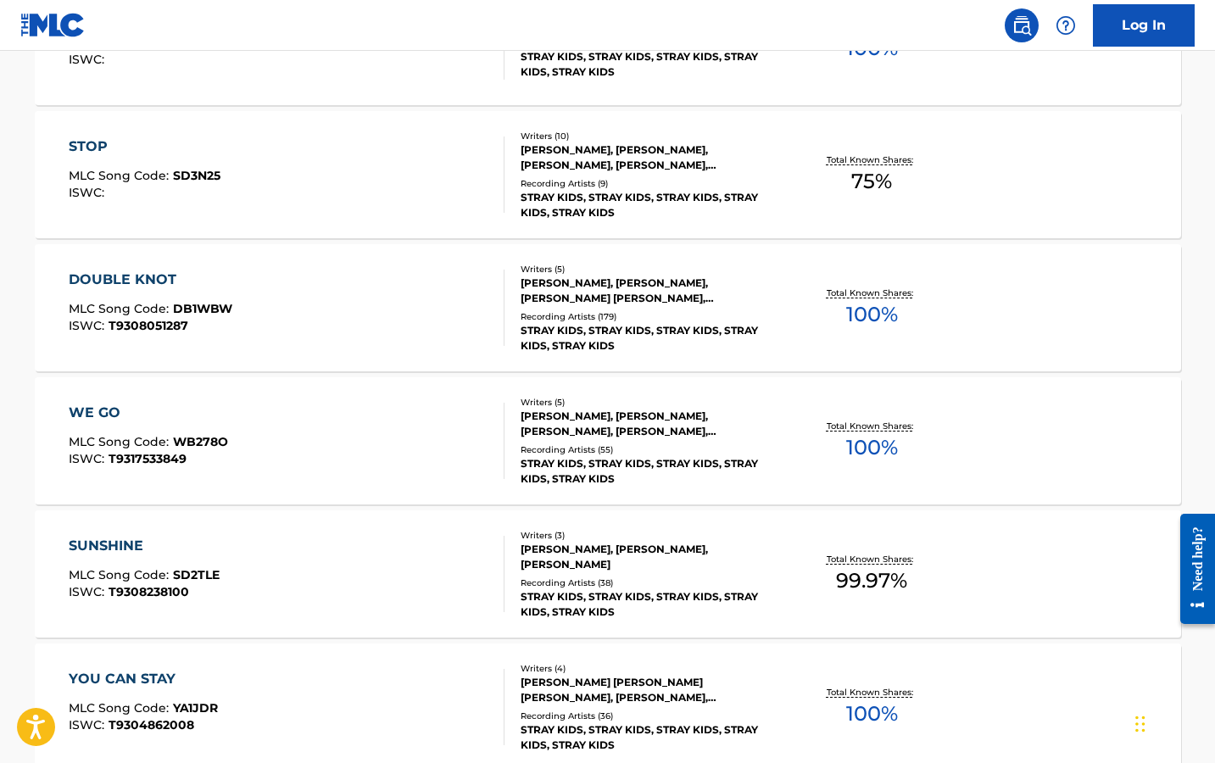
click at [141, 678] on div "YOU CAN STAY" at bounding box center [143, 679] width 149 height 20
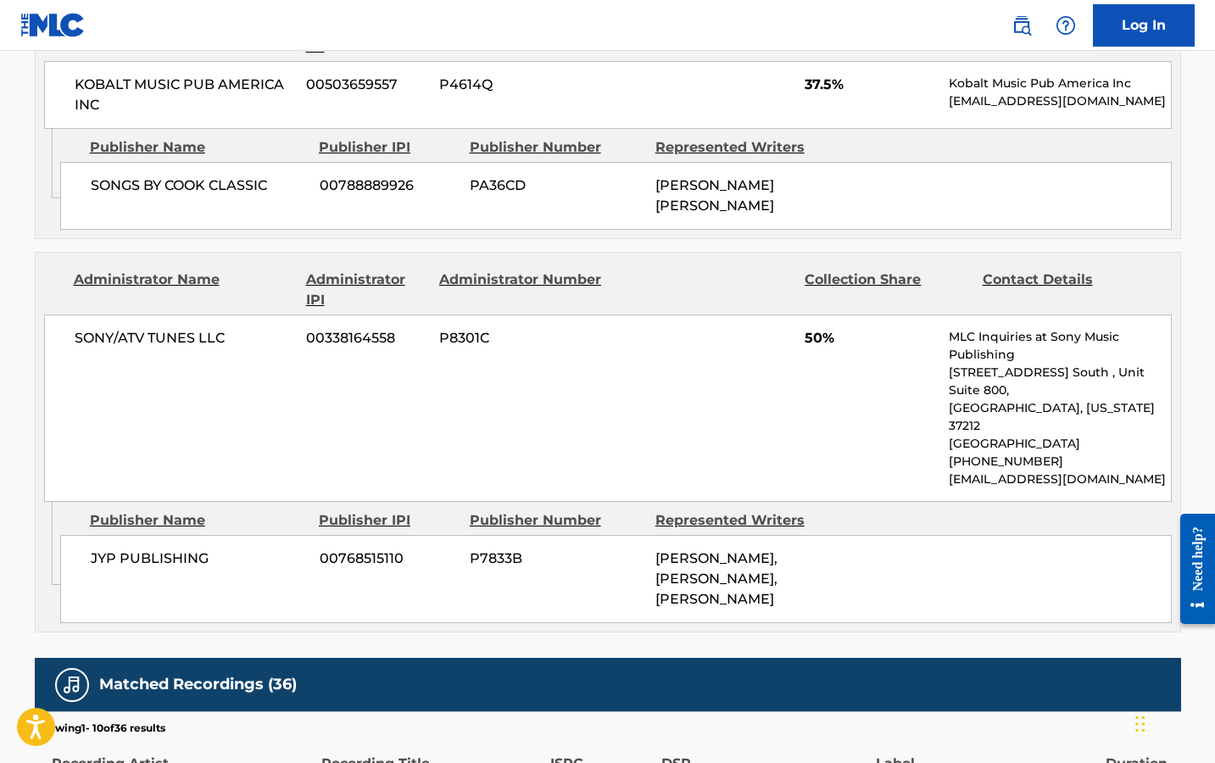
scroll to position [1177, 0]
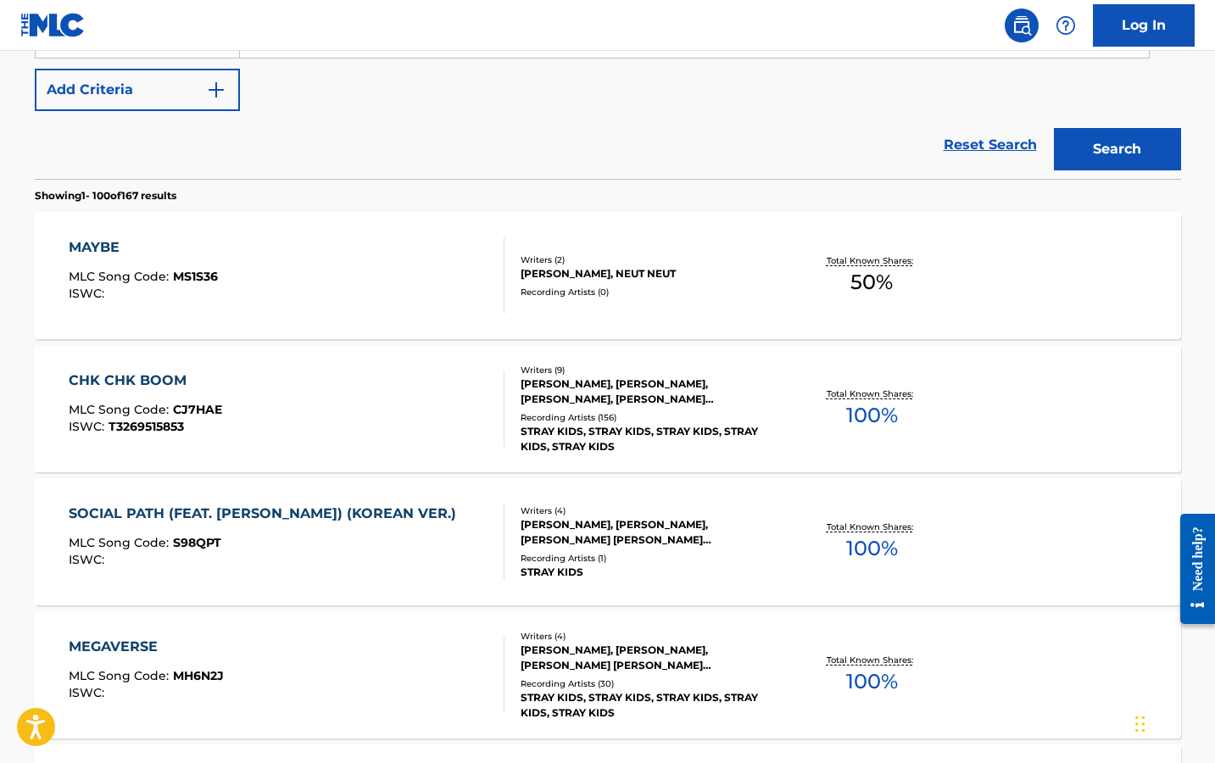
scroll to position [415, 0]
click at [157, 374] on div "CHK CHK BOOM" at bounding box center [146, 380] width 154 height 20
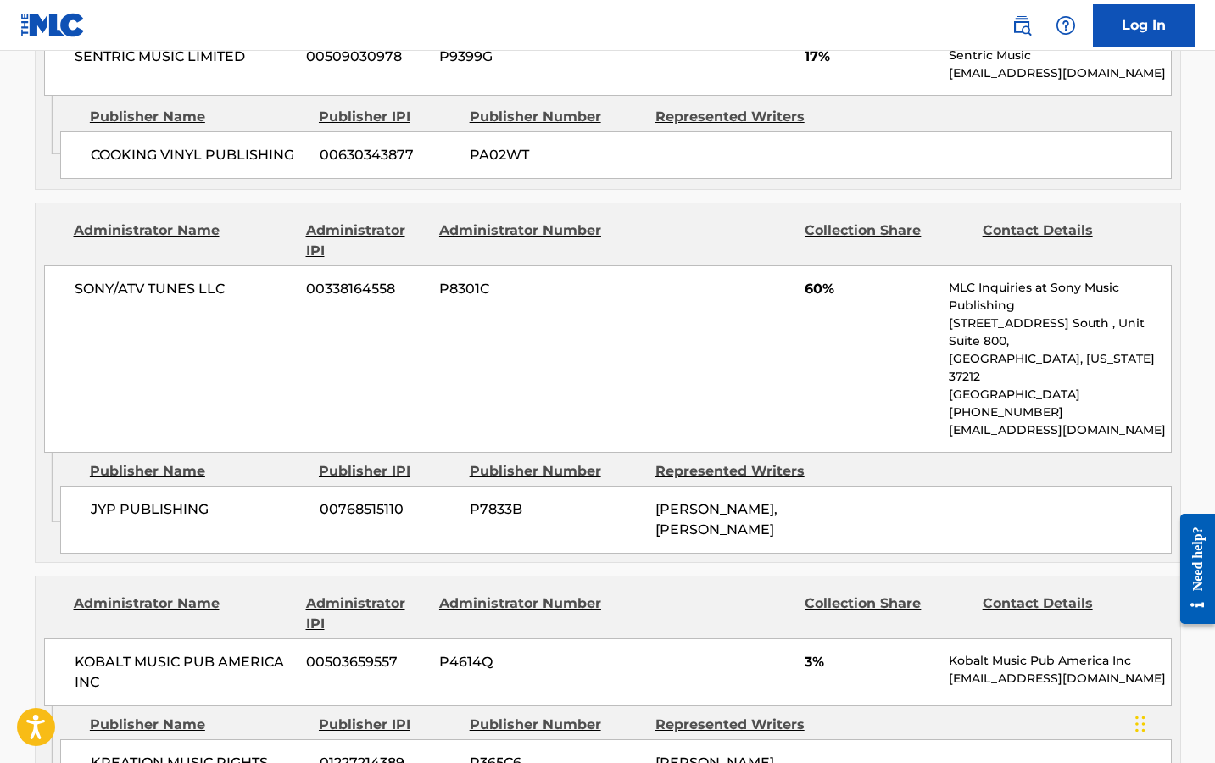
scroll to position [1970, 0]
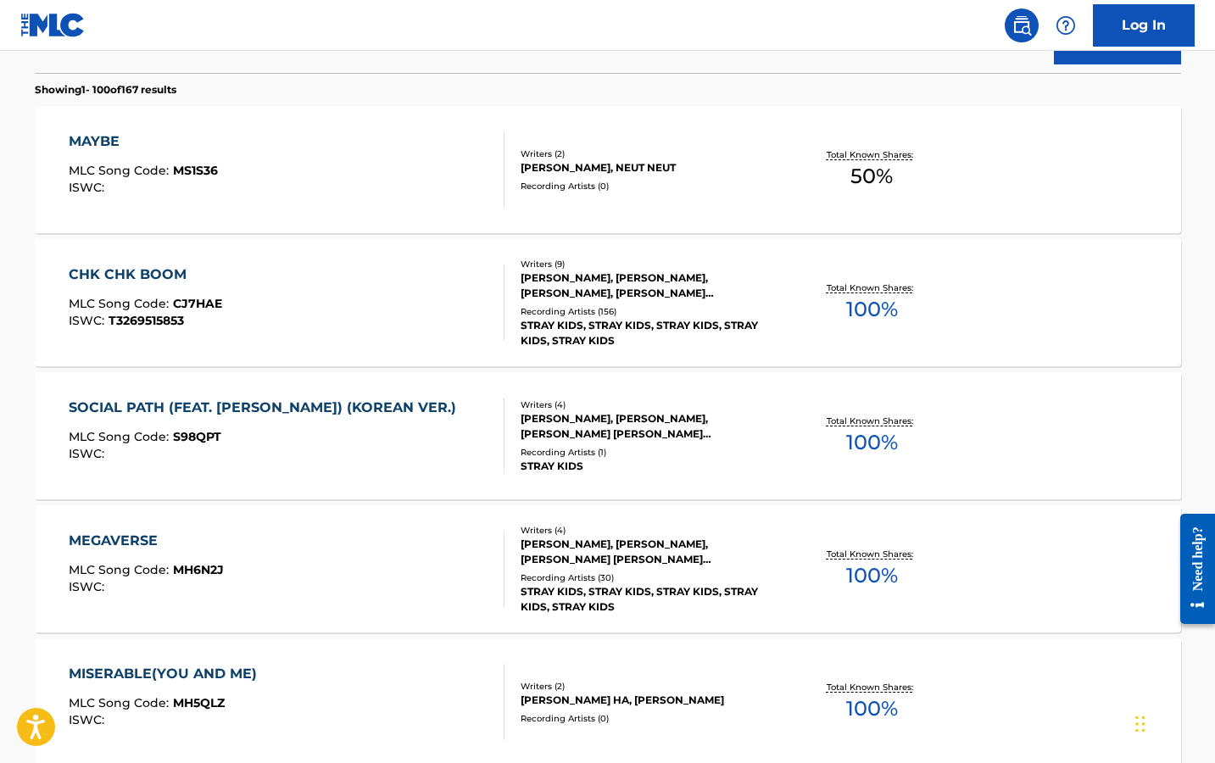
scroll to position [521, 0]
click at [277, 405] on div "SOCIAL PATH (FEAT. [PERSON_NAME]) (KOREAN VER.)" at bounding box center [267, 407] width 396 height 20
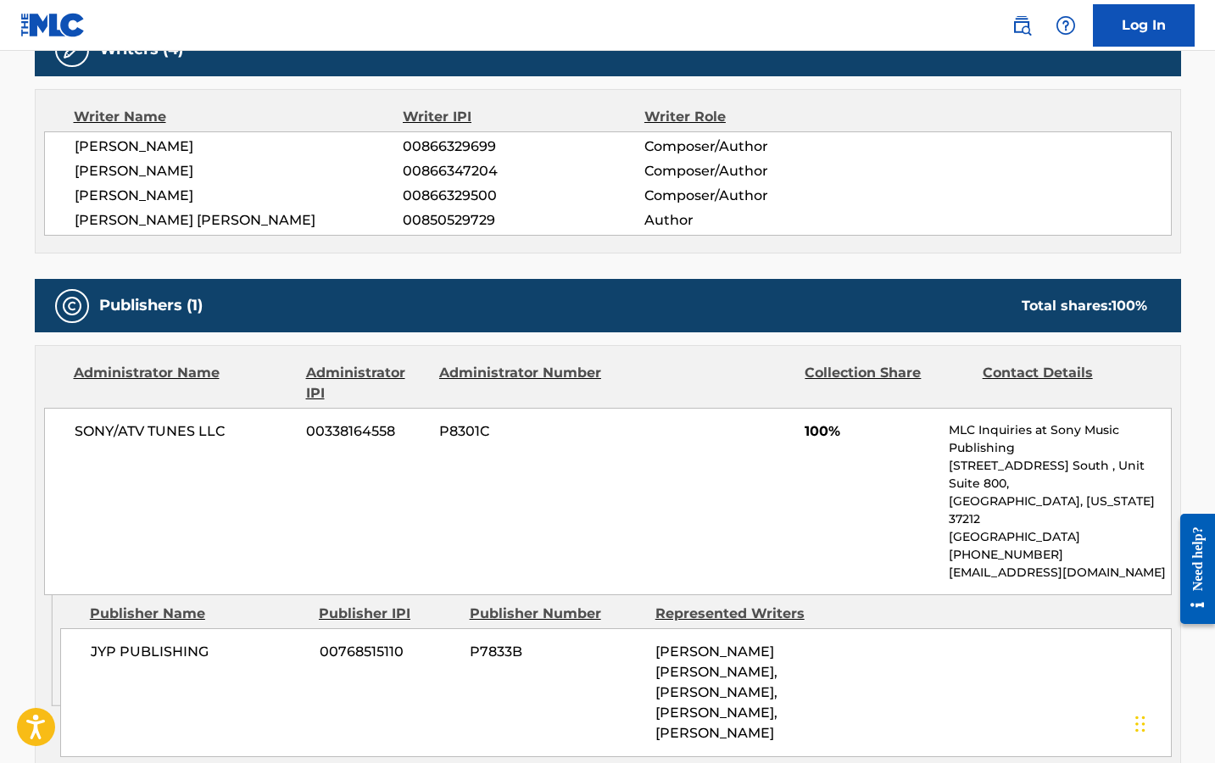
scroll to position [619, 0]
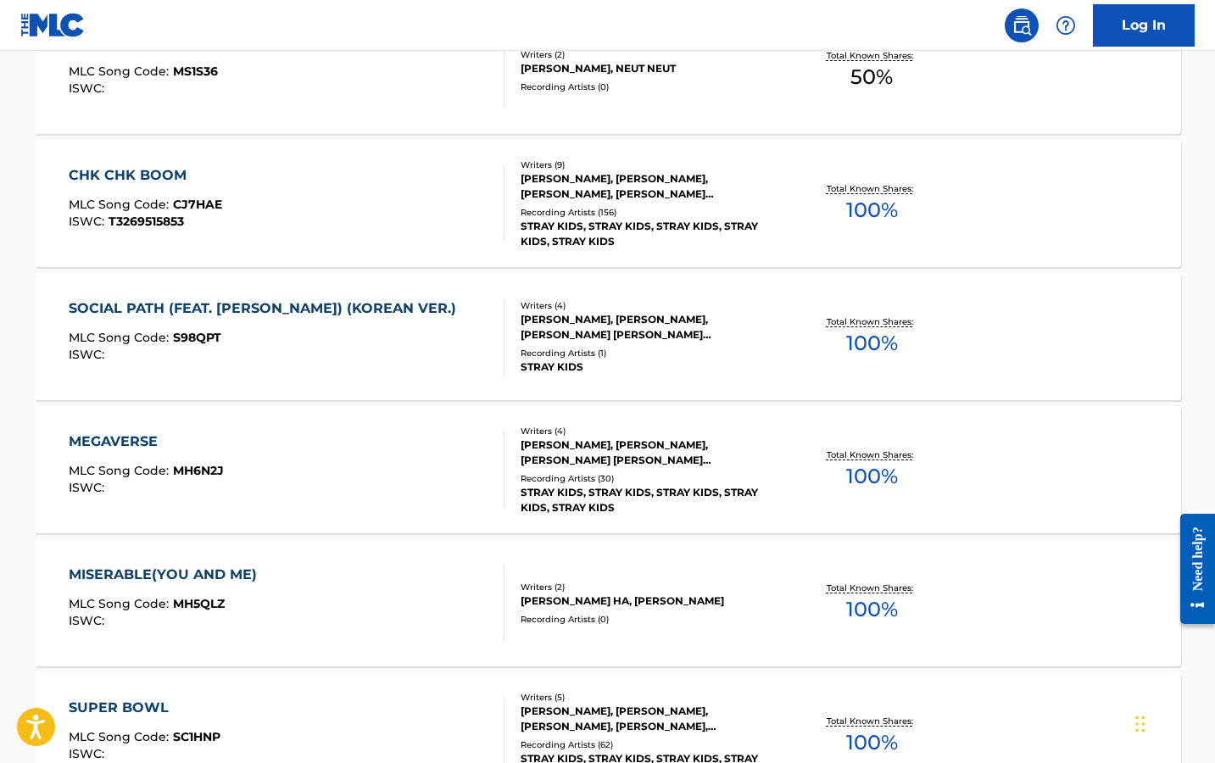
scroll to position [617, 0]
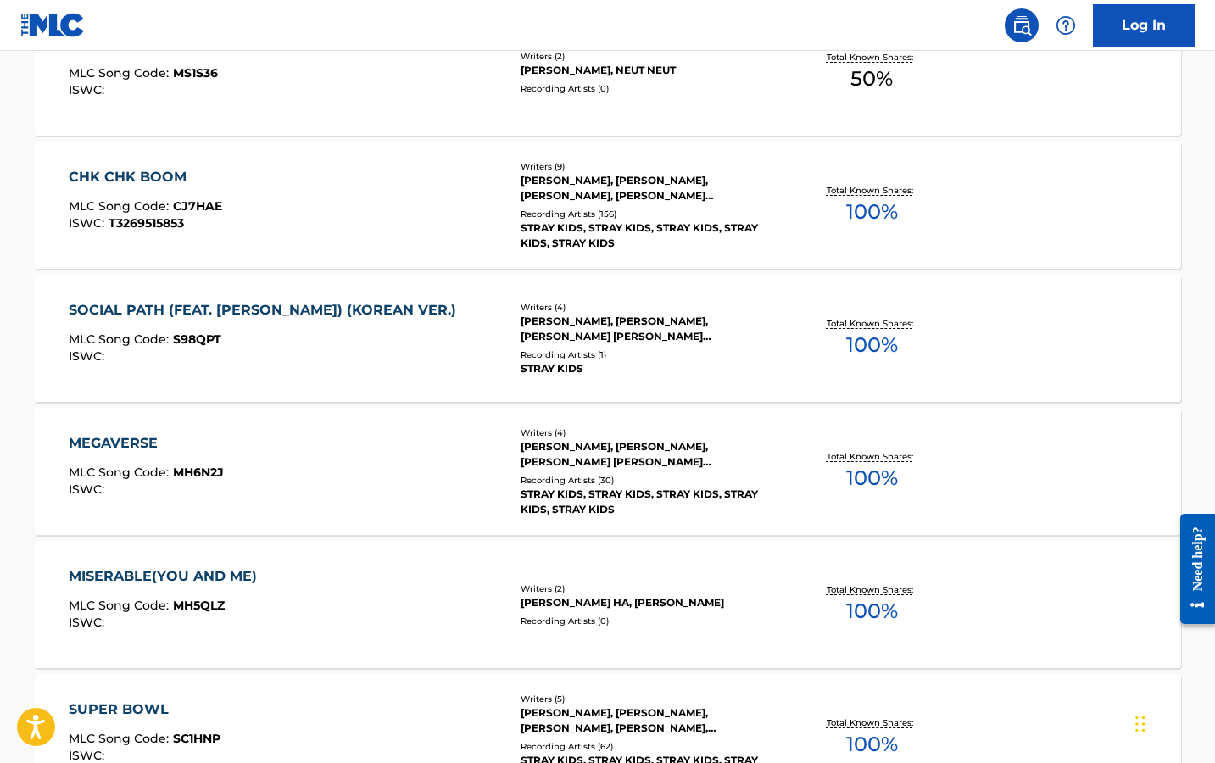
click at [131, 444] on div "MEGAVERSE" at bounding box center [146, 443] width 155 height 20
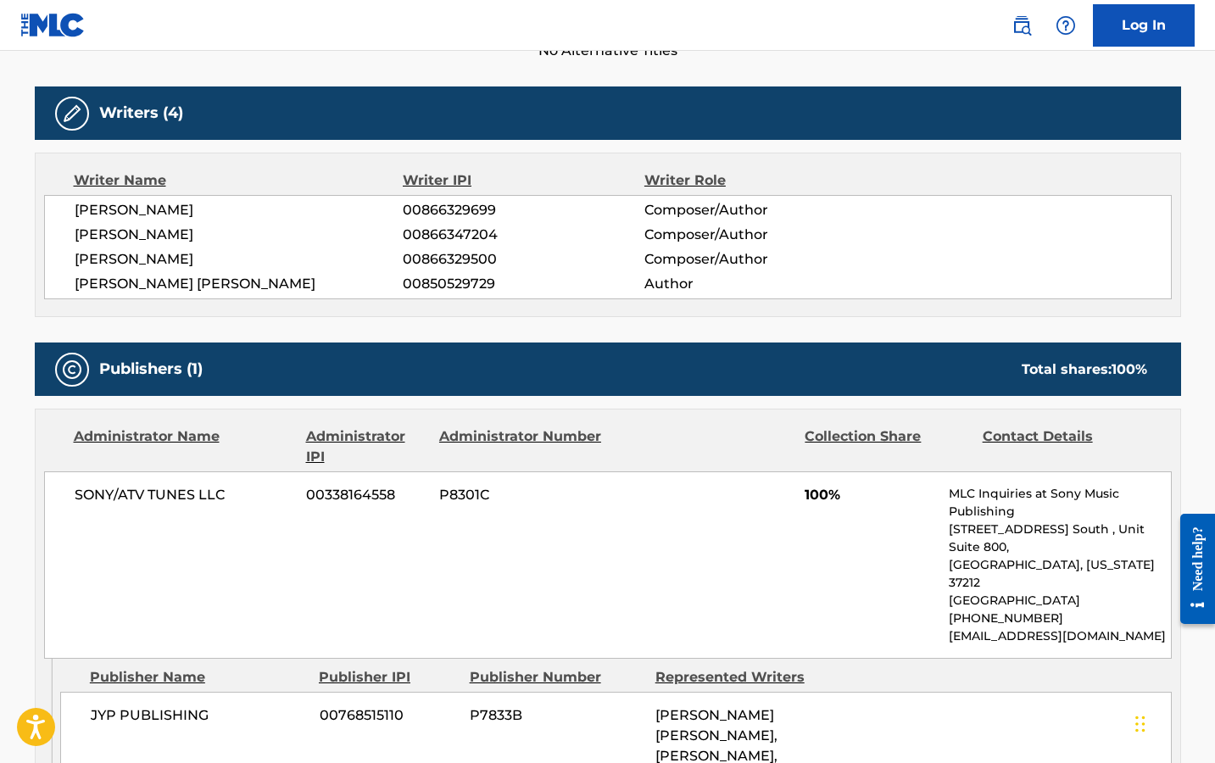
scroll to position [523, 0]
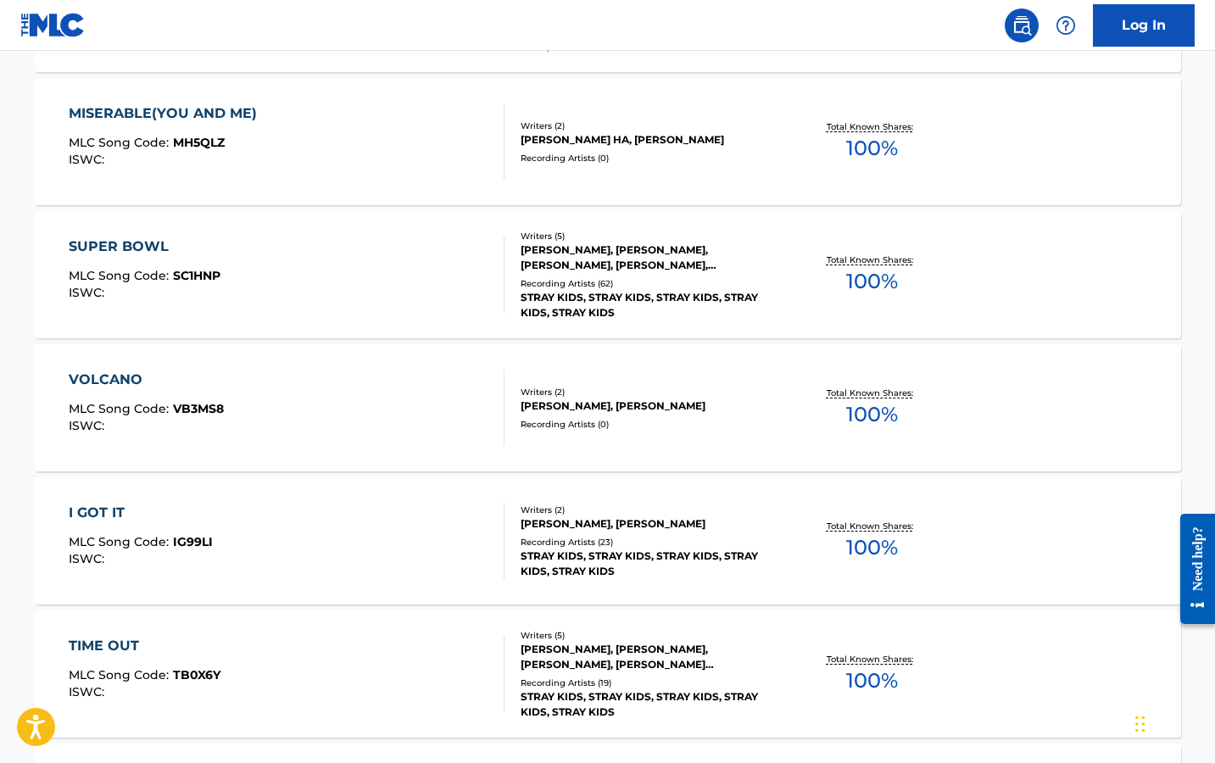
scroll to position [1084, 0]
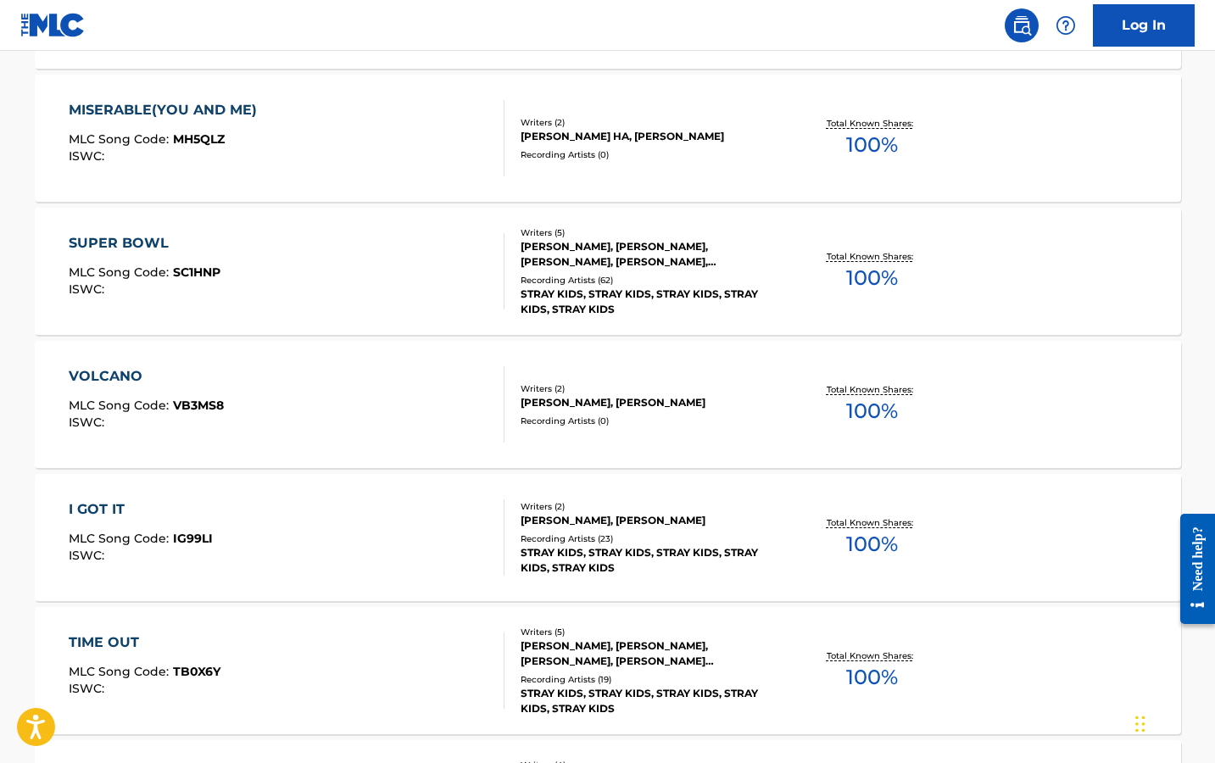
click at [109, 250] on div "SUPER BOWL" at bounding box center [145, 243] width 152 height 20
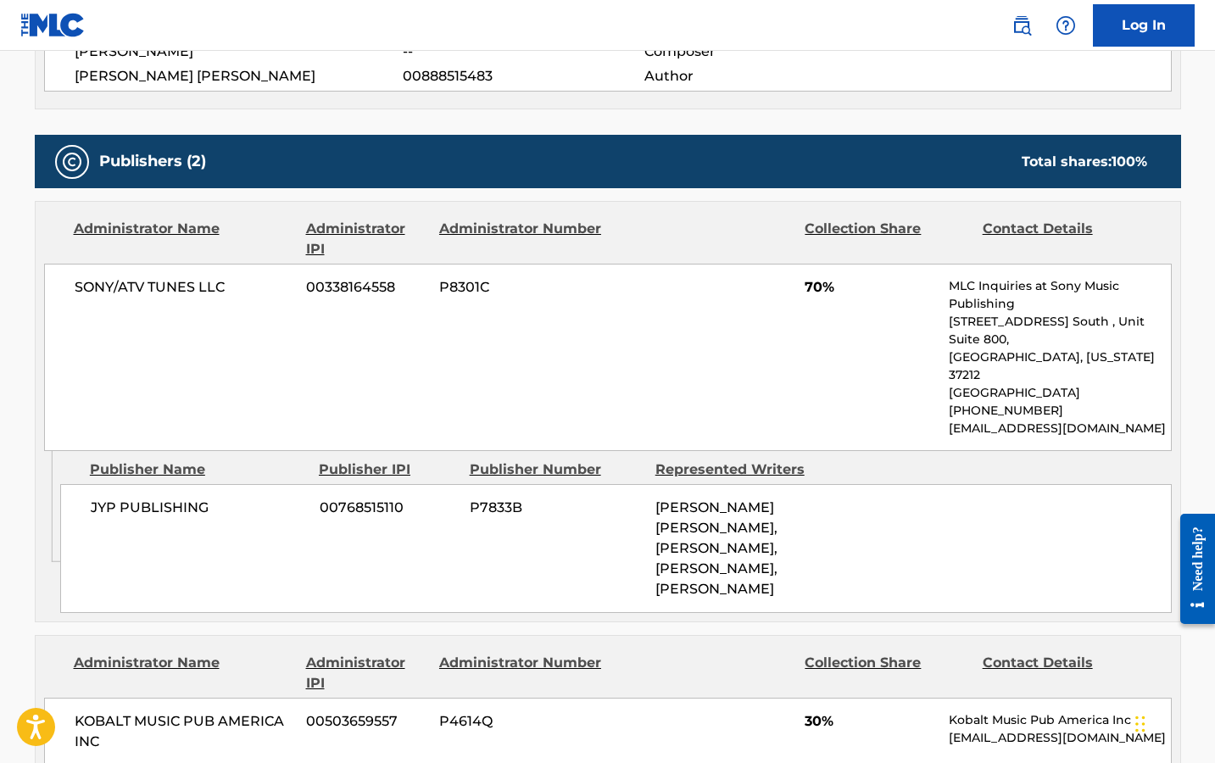
scroll to position [753, 0]
